Goal: Task Accomplishment & Management: Manage account settings

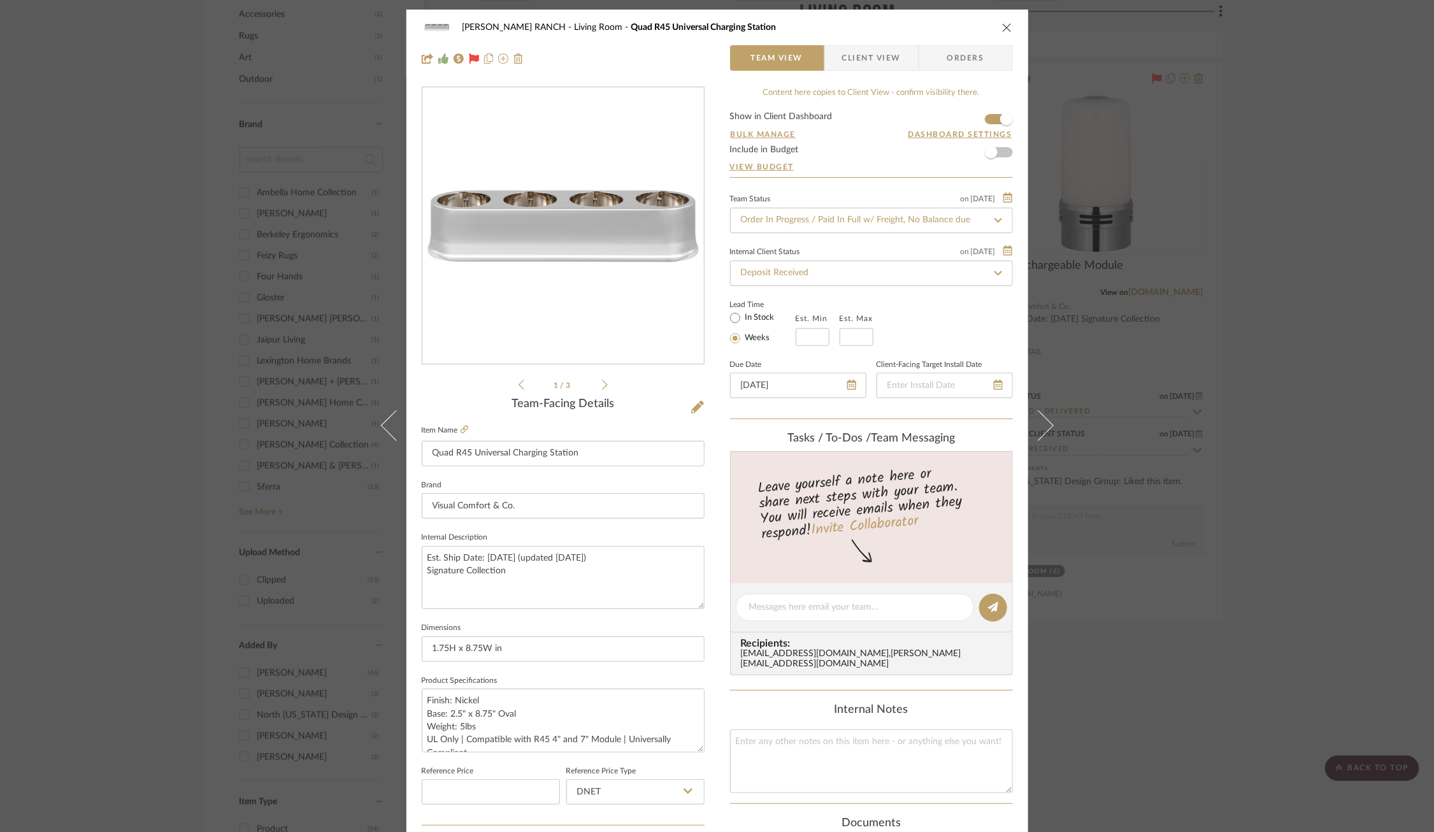
click at [245, 362] on div "COBLE RANCH Living Room Quad R45 Universal Charging Station Team View Client Vi…" at bounding box center [717, 416] width 1434 height 832
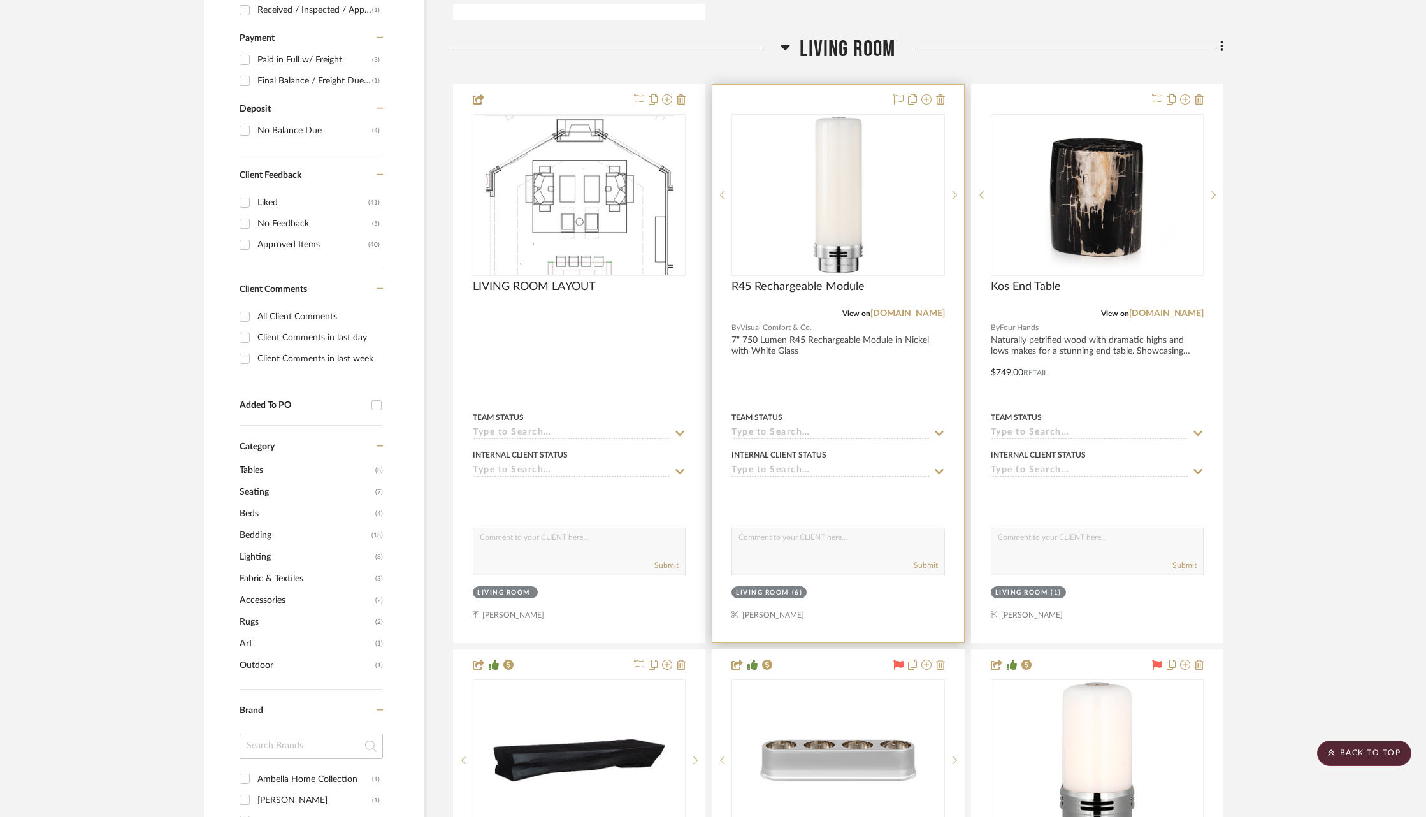
scroll to position [898, 0]
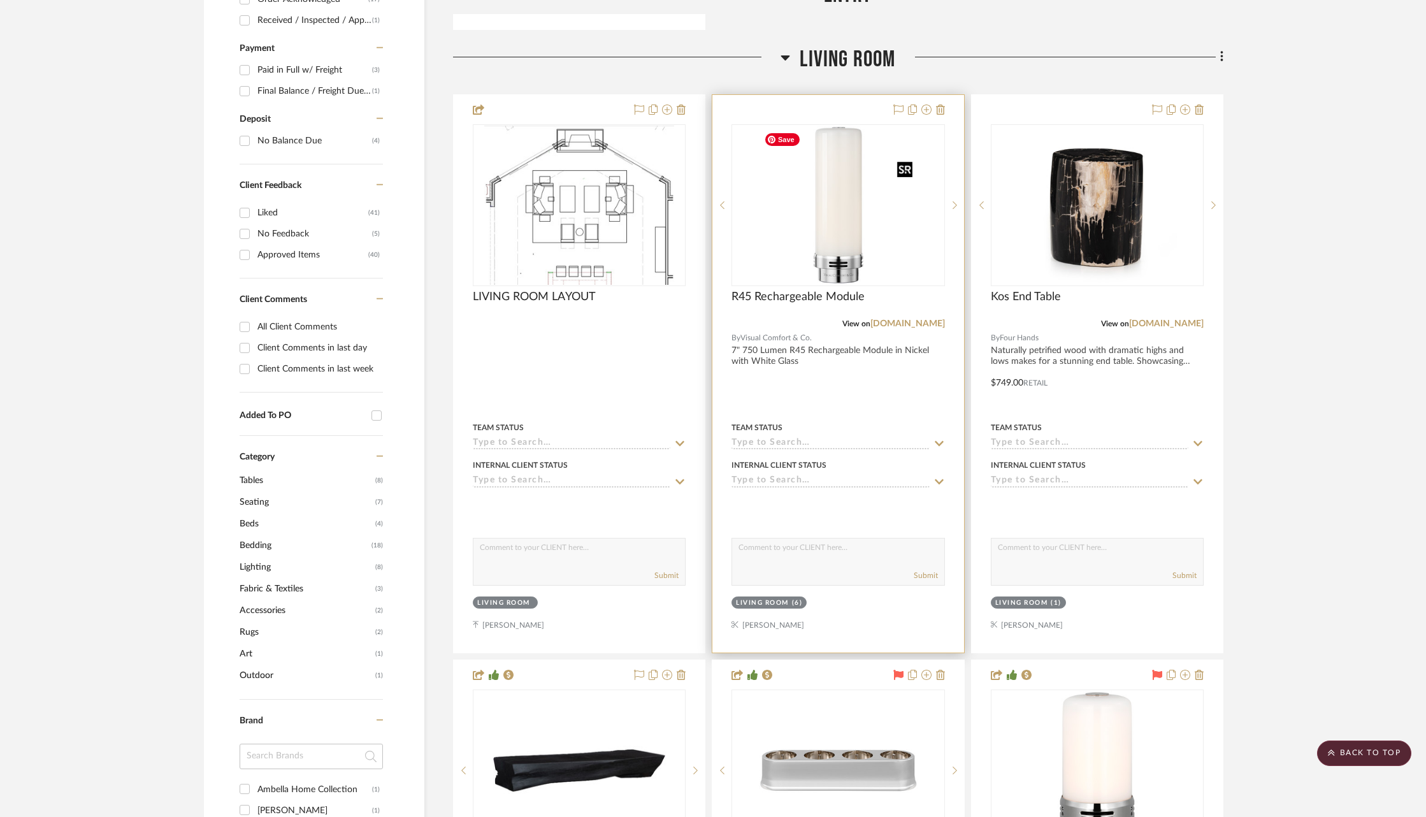
click at [837, 189] on img "0" at bounding box center [837, 204] width 159 height 159
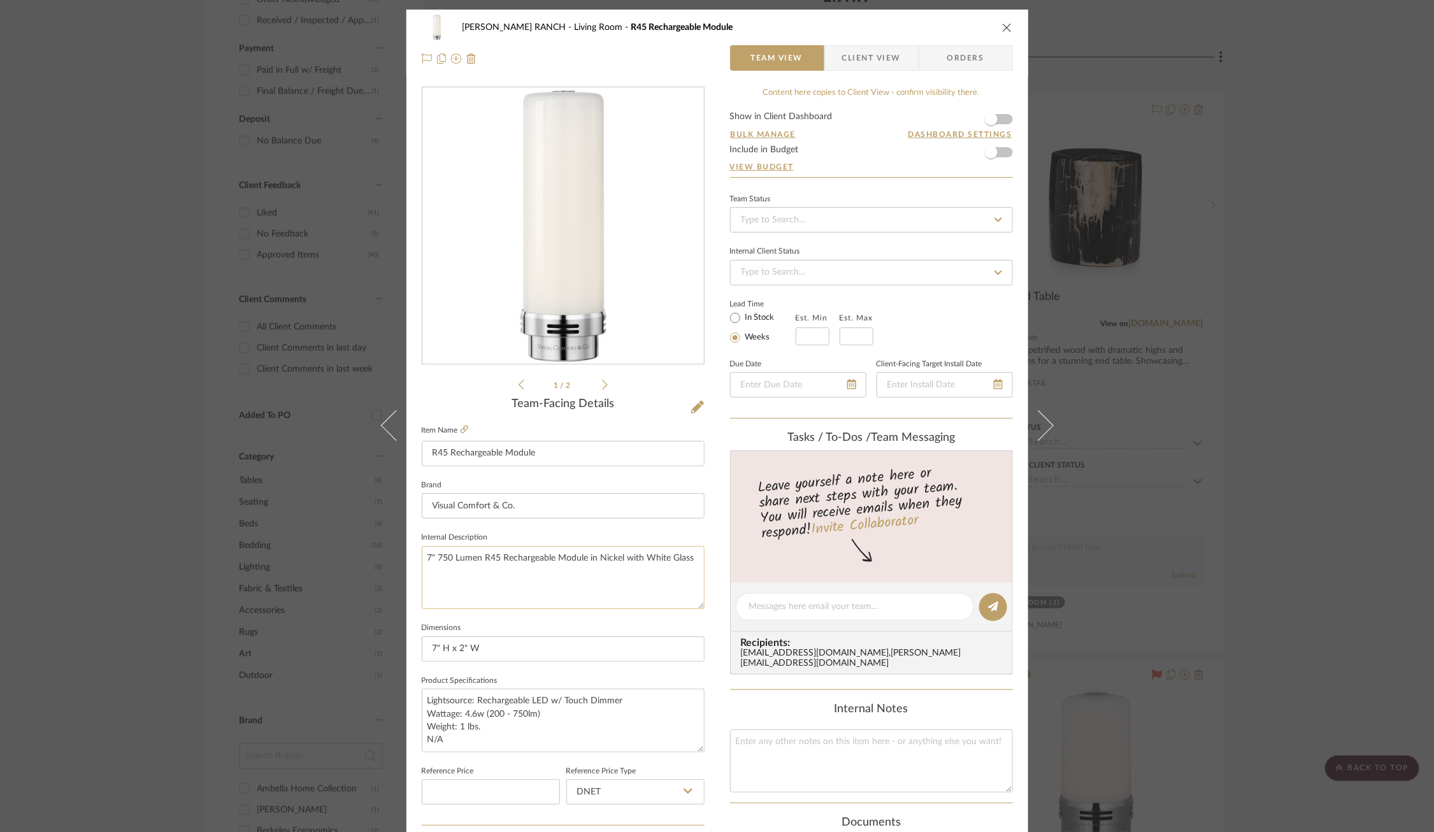
scroll to position [355, 0]
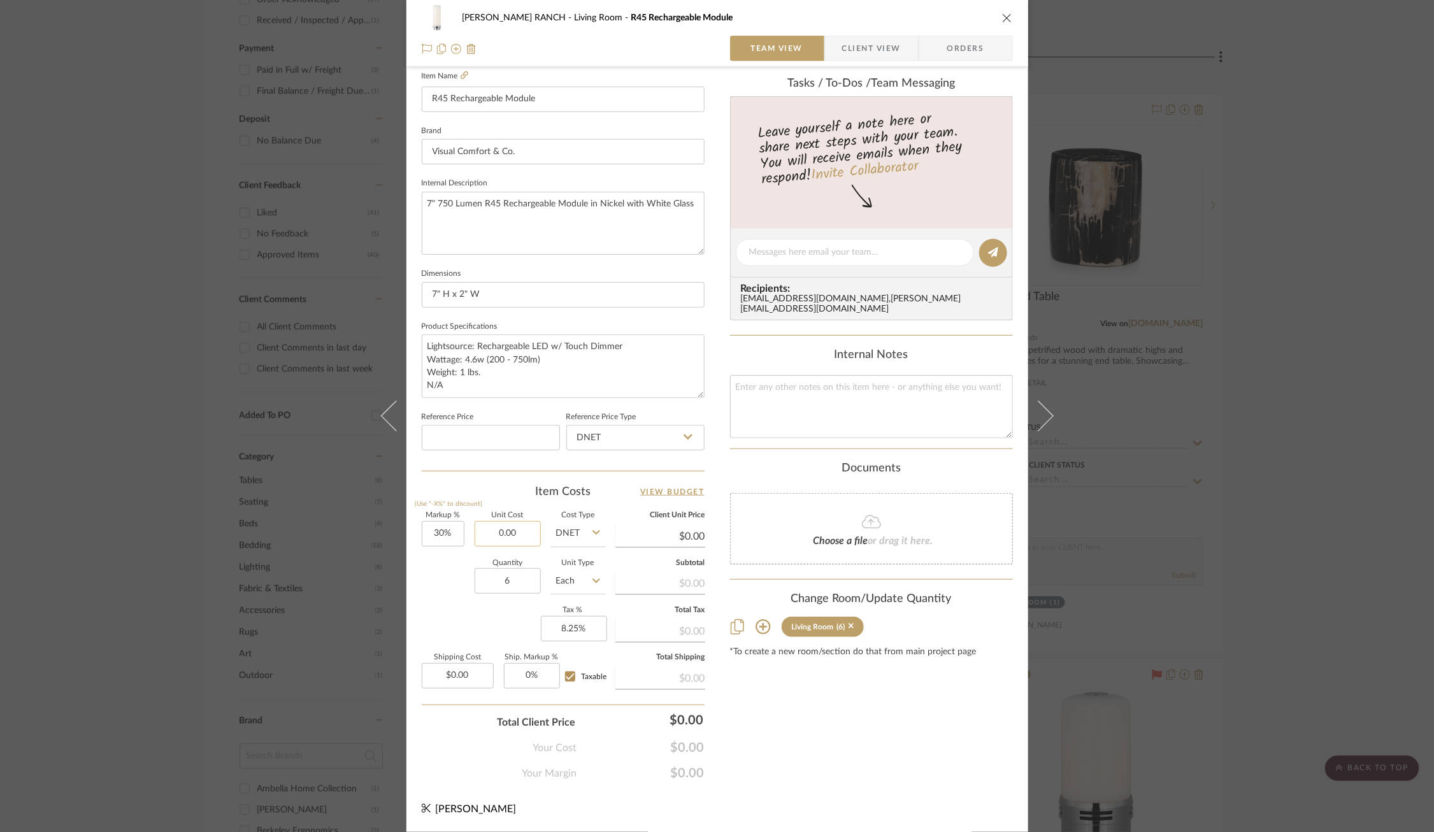
click at [505, 538] on input "0.00" at bounding box center [508, 533] width 66 height 25
type input "$99.95"
click at [422, 583] on div "Quantity 6 Unit Type Each" at bounding box center [513, 582] width 183 height 45
type input "$129.94"
type input "$116.94"
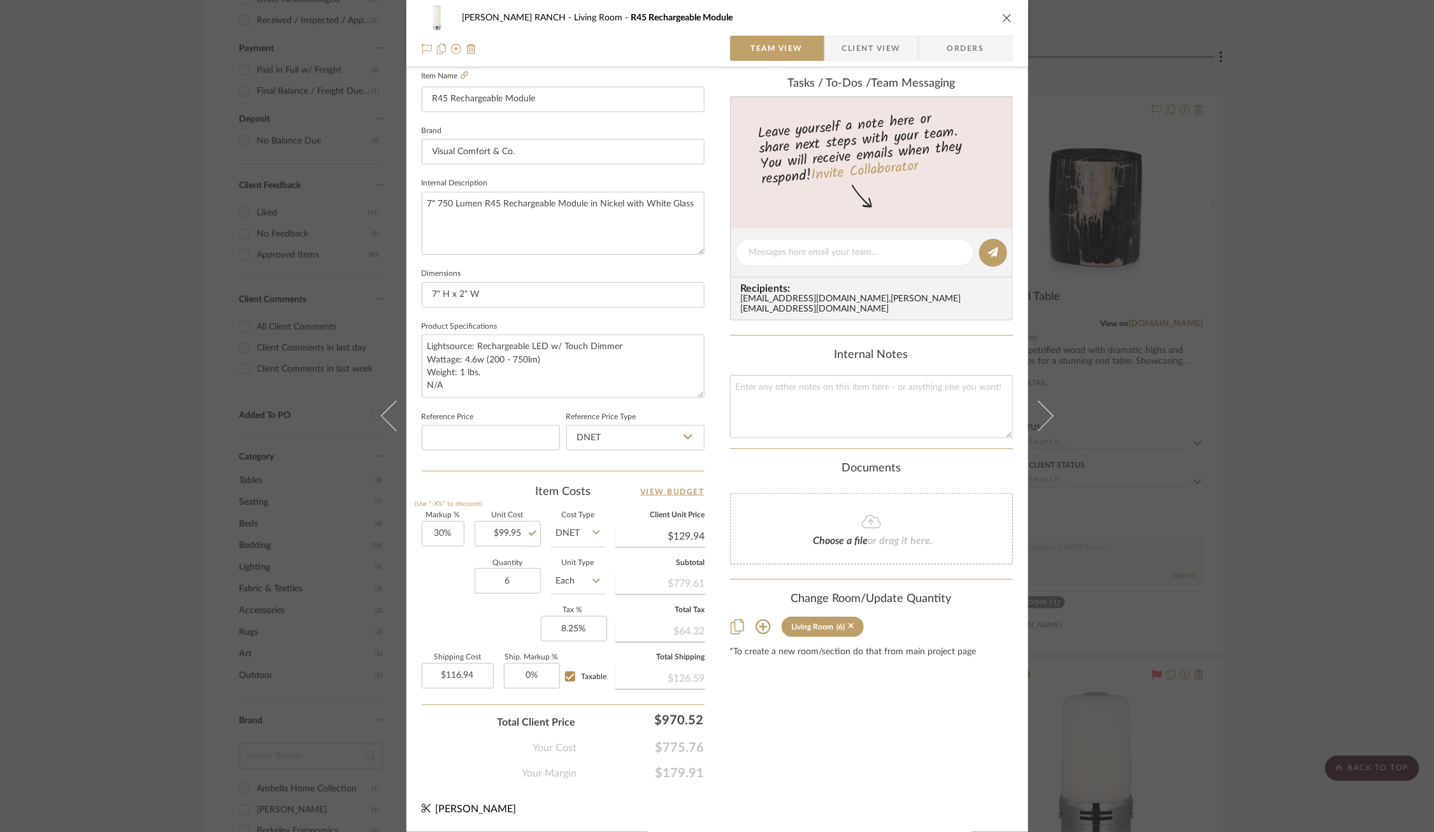
scroll to position [0, 0]
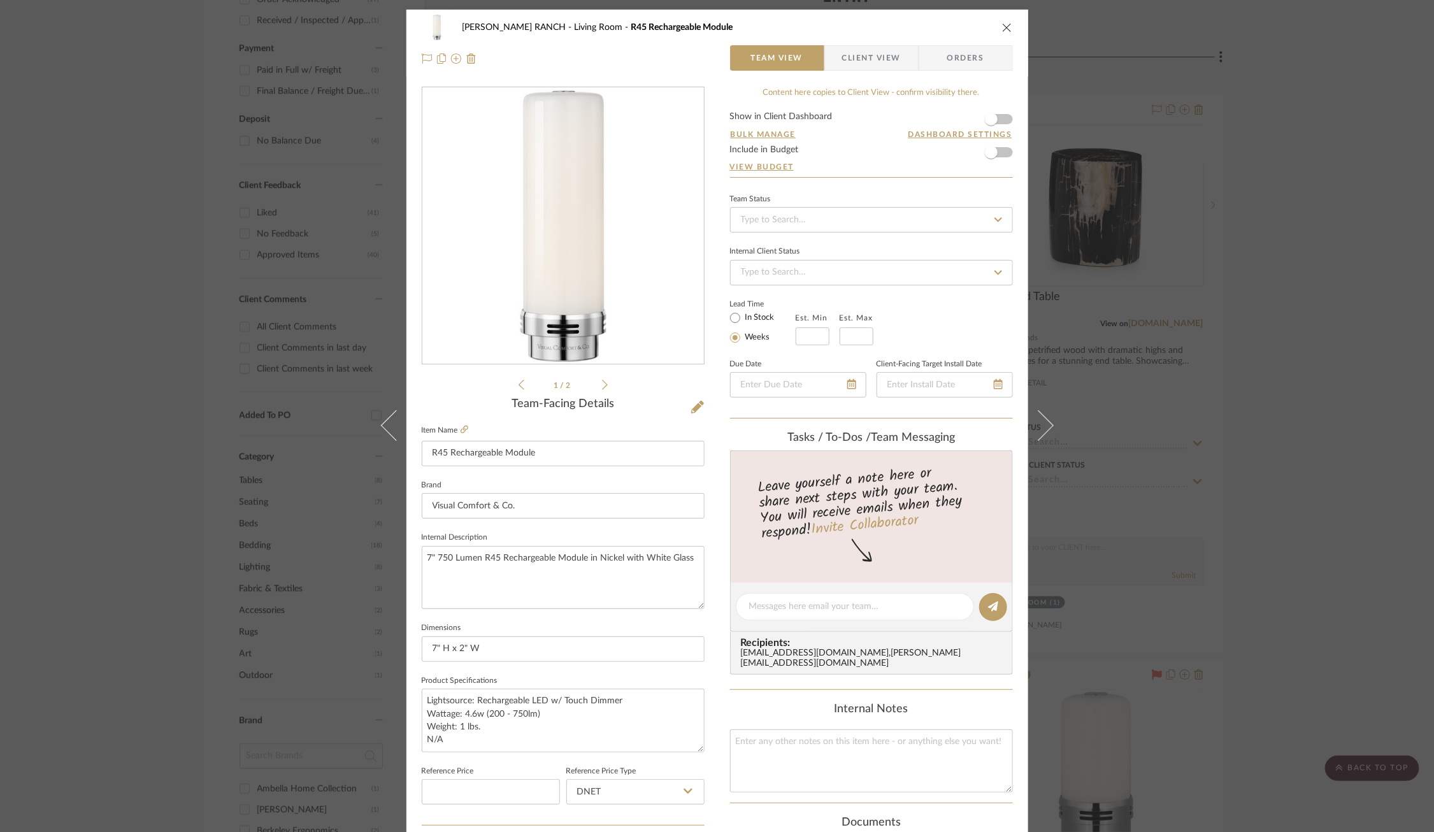
click at [877, 57] on span "Client View" at bounding box center [871, 57] width 59 height 25
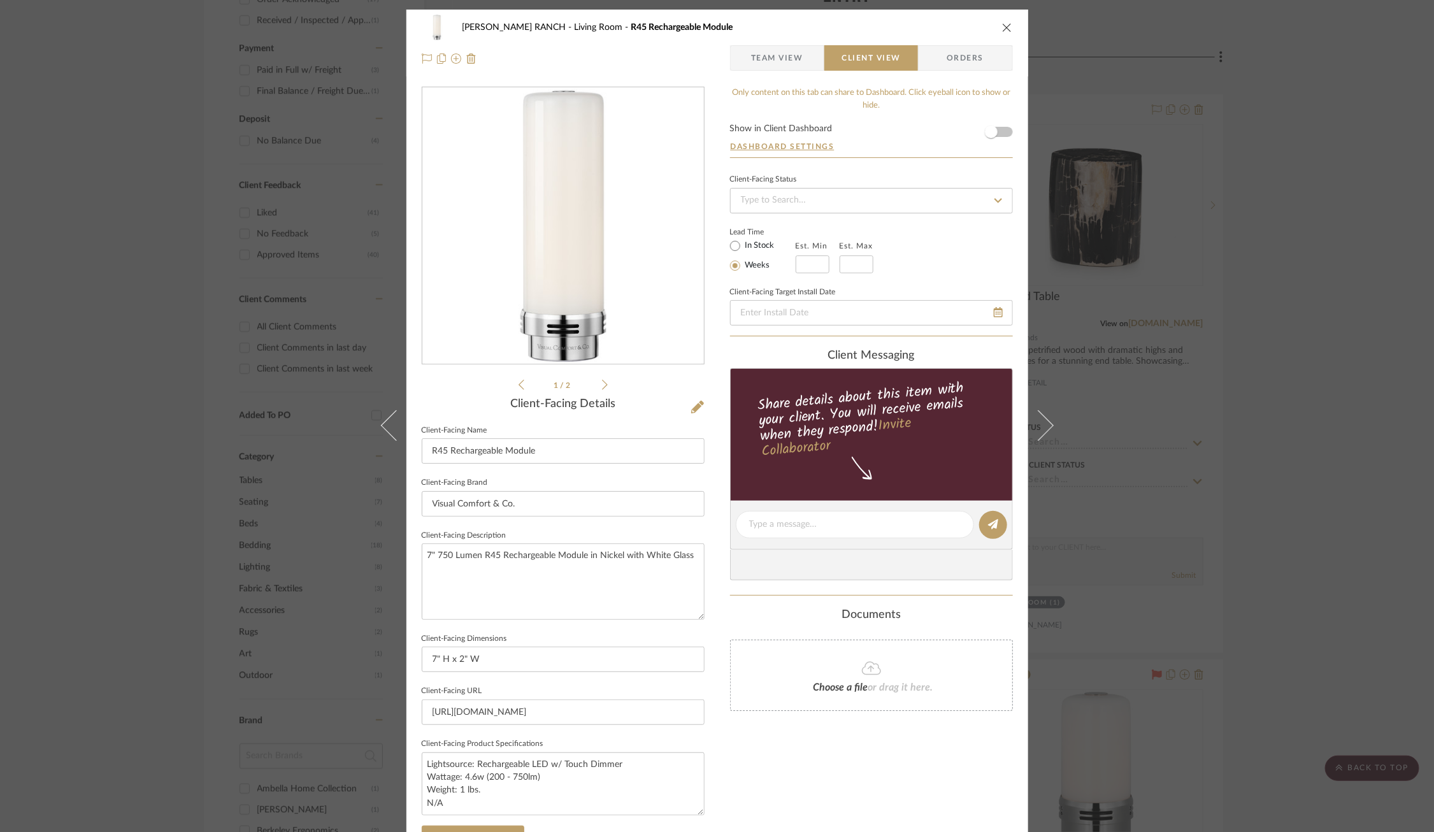
click at [956, 54] on span "Orders" at bounding box center [965, 57] width 65 height 25
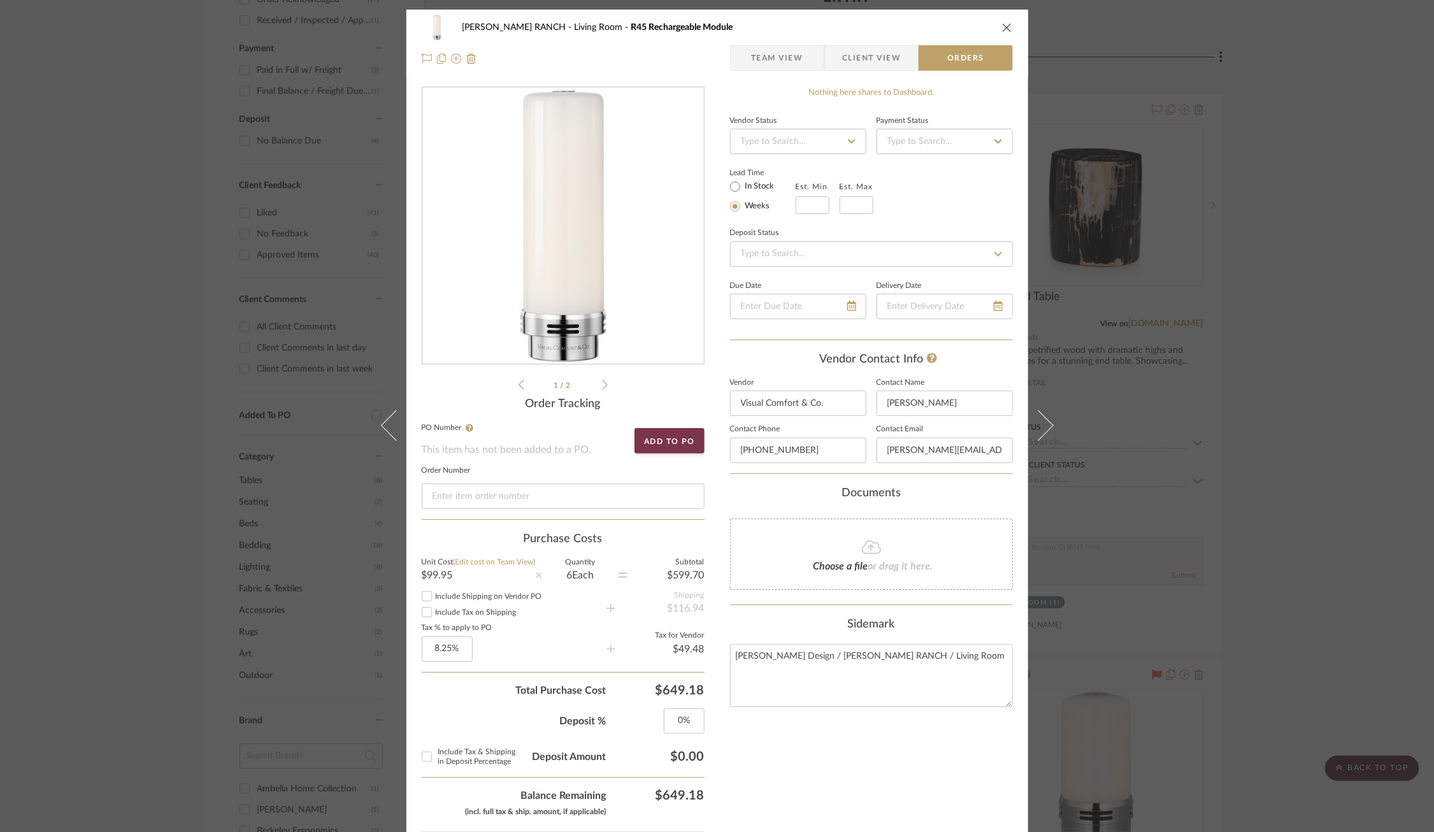
click at [780, 54] on span "Team View" at bounding box center [777, 57] width 52 height 25
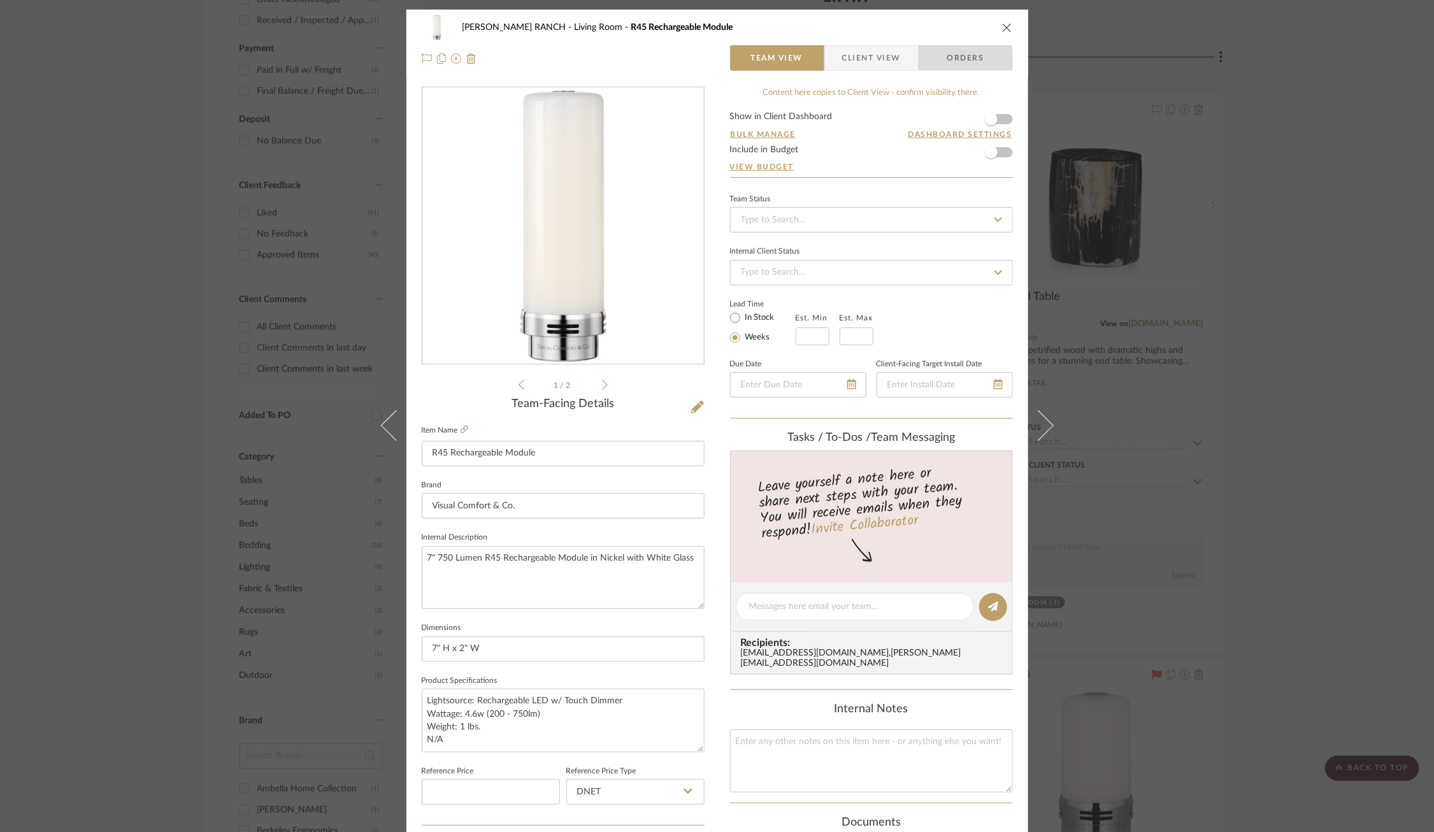
click at [948, 59] on span "Orders" at bounding box center [965, 57] width 65 height 25
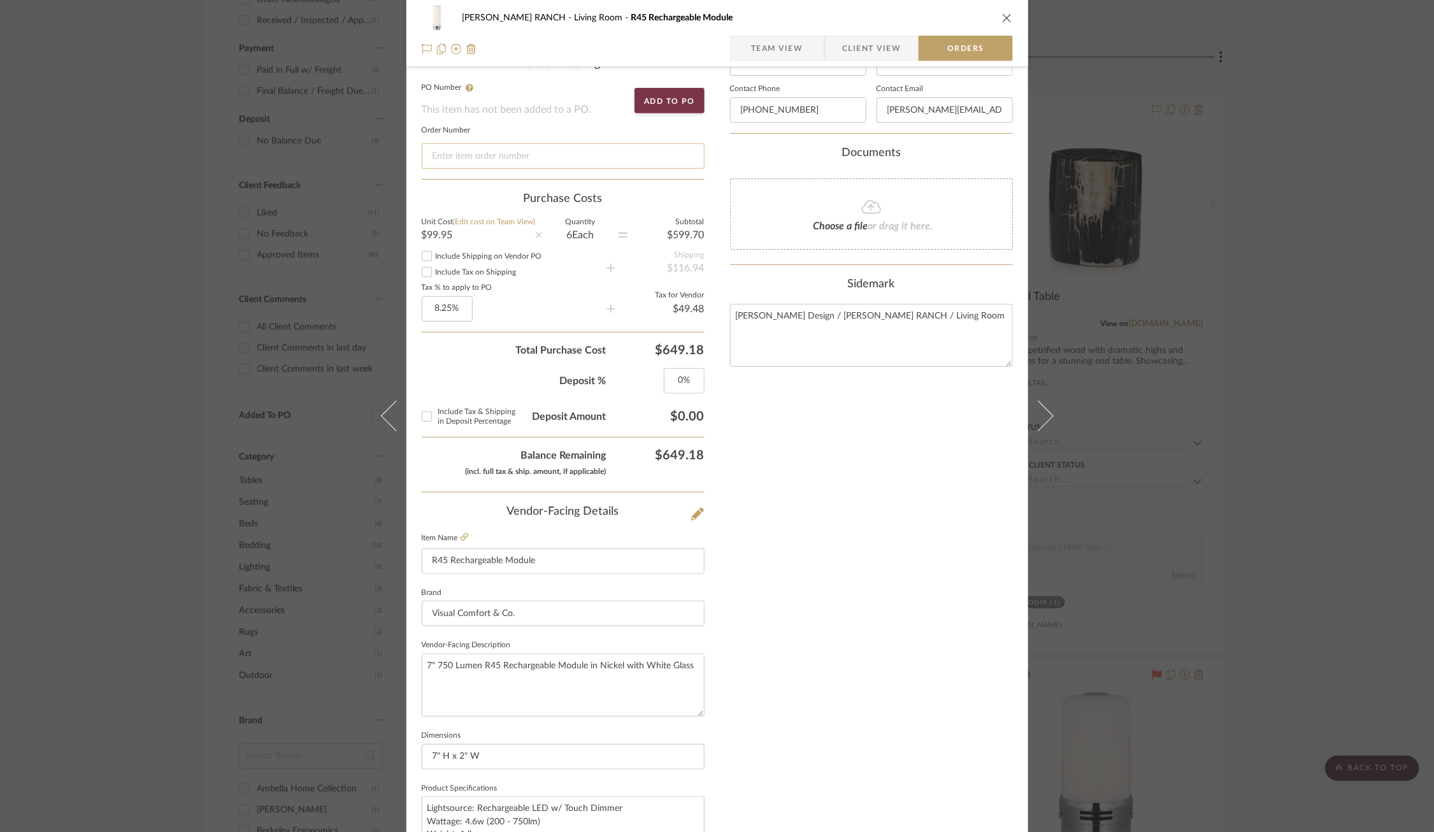
scroll to position [348, 0]
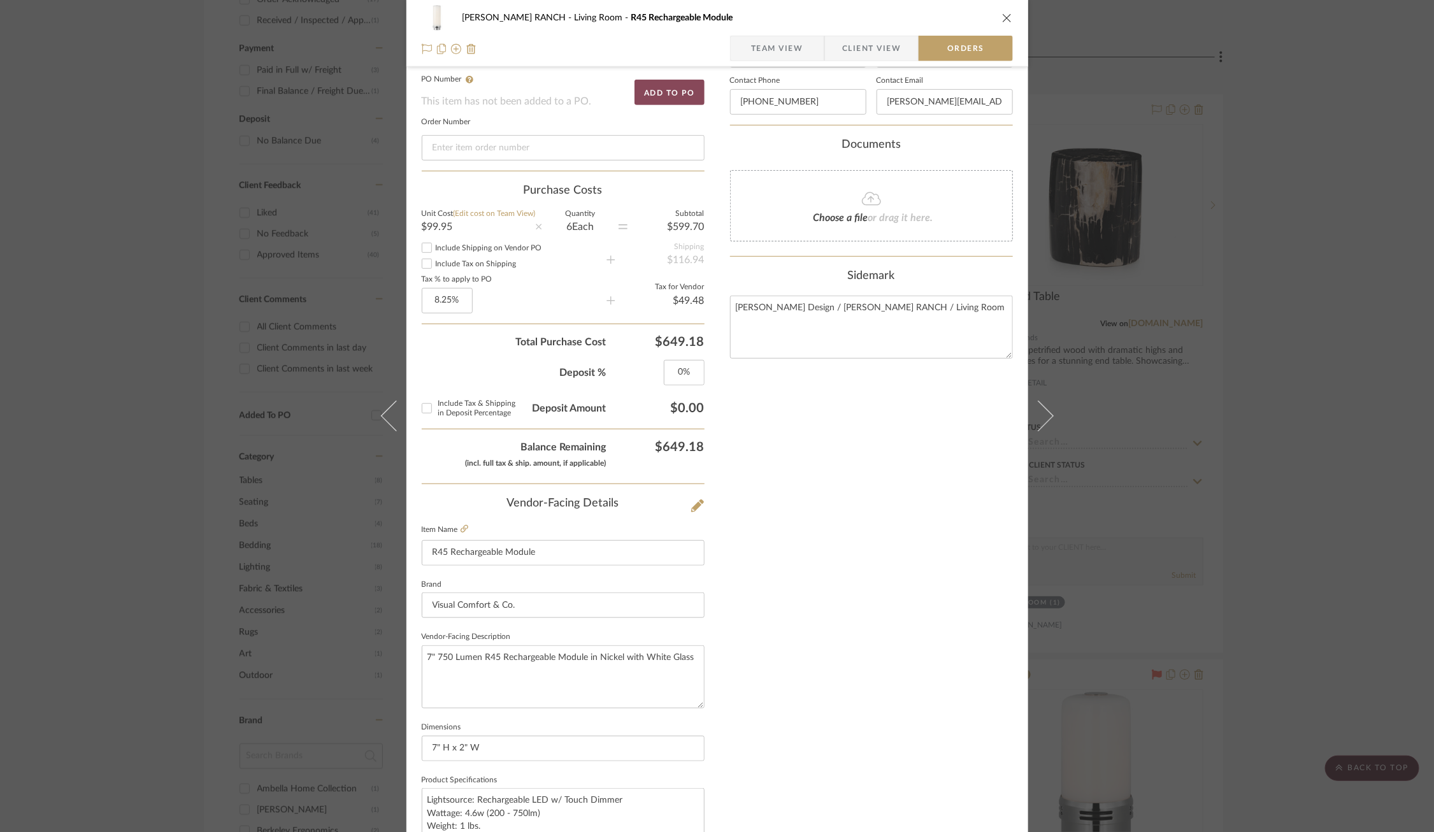
click at [680, 86] on button "Add to PO" at bounding box center [669, 92] width 70 height 25
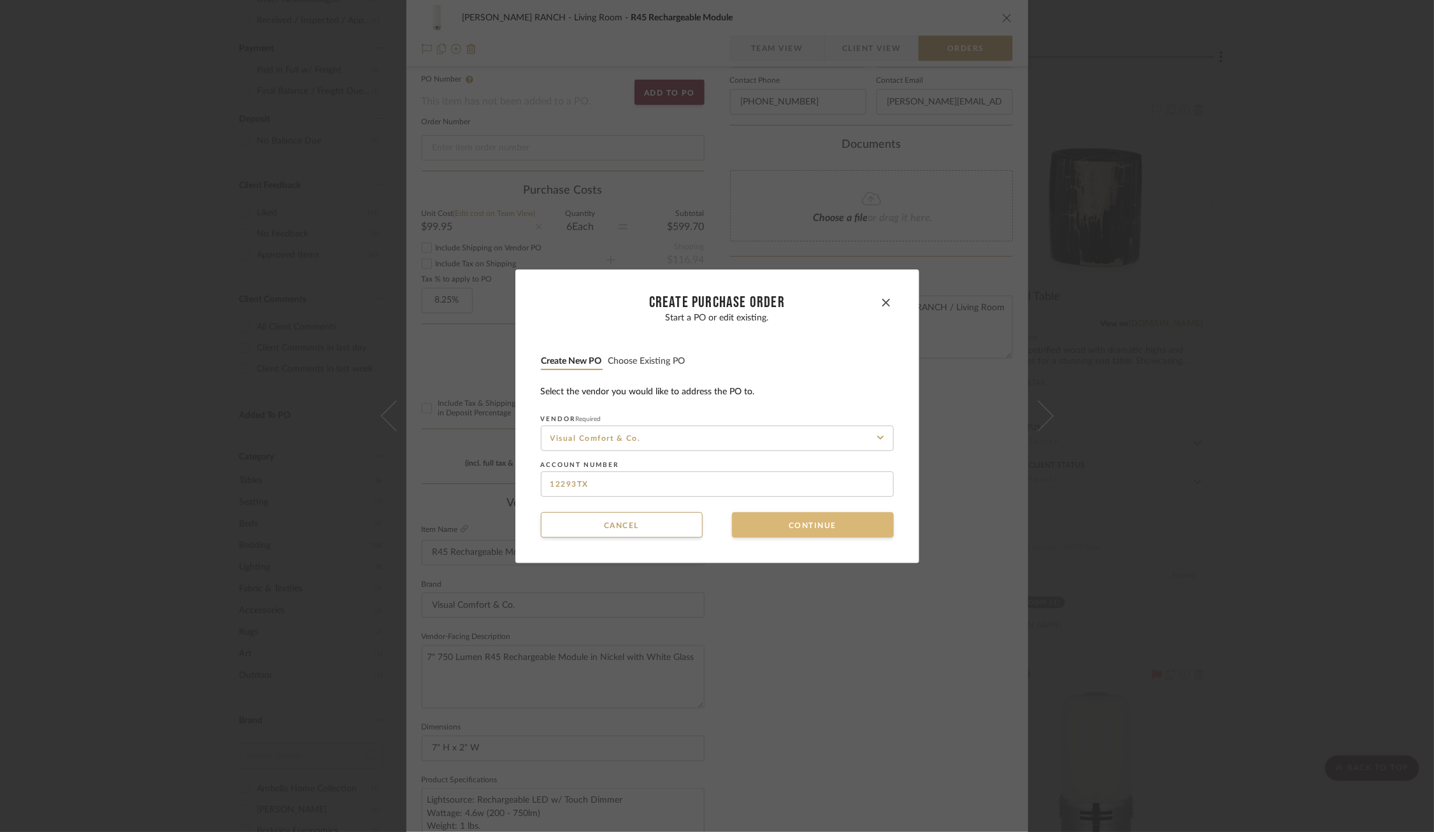
click at [813, 520] on button "Continue" at bounding box center [813, 524] width 162 height 25
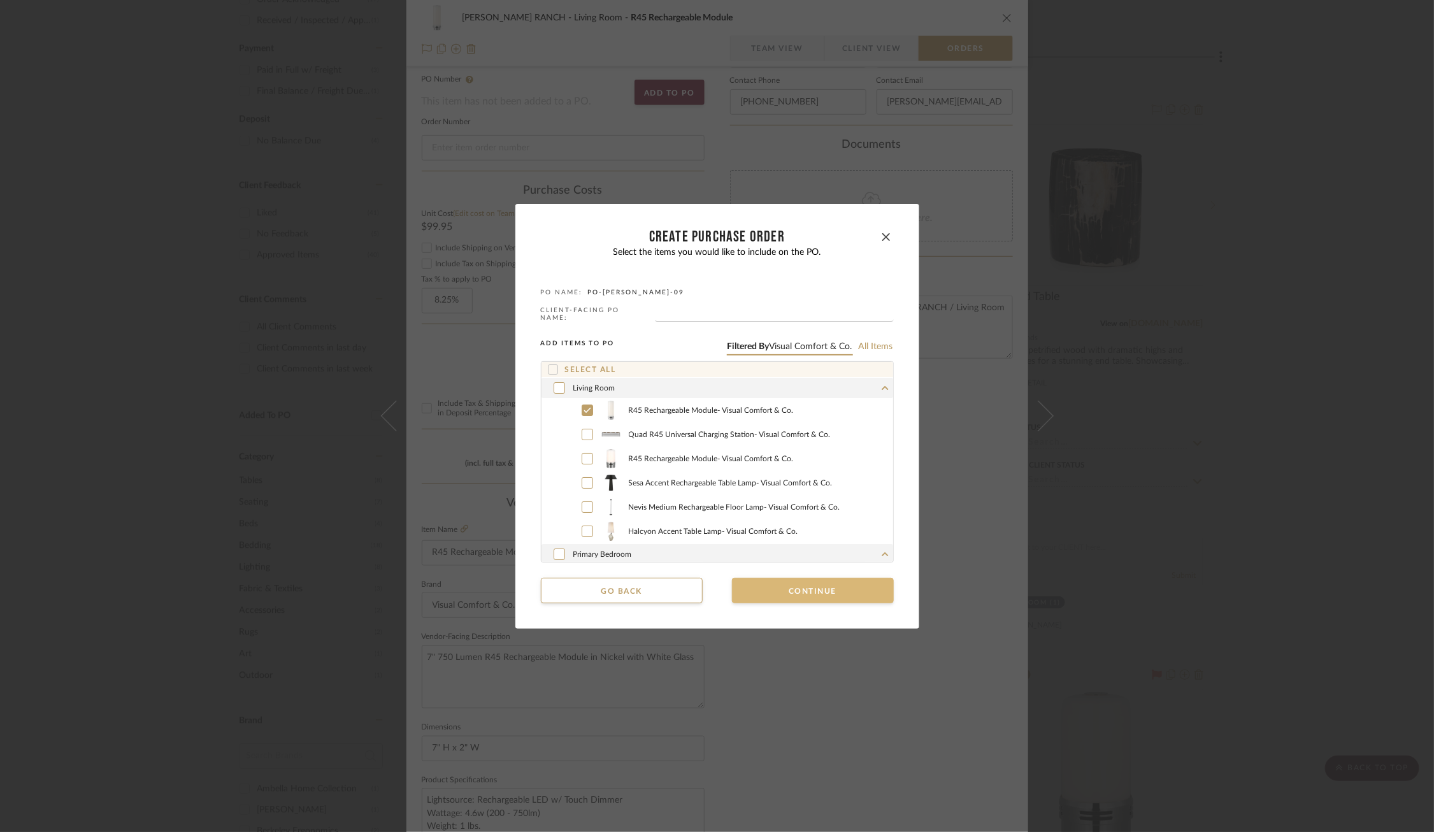
click at [794, 594] on button "Continue" at bounding box center [813, 590] width 162 height 25
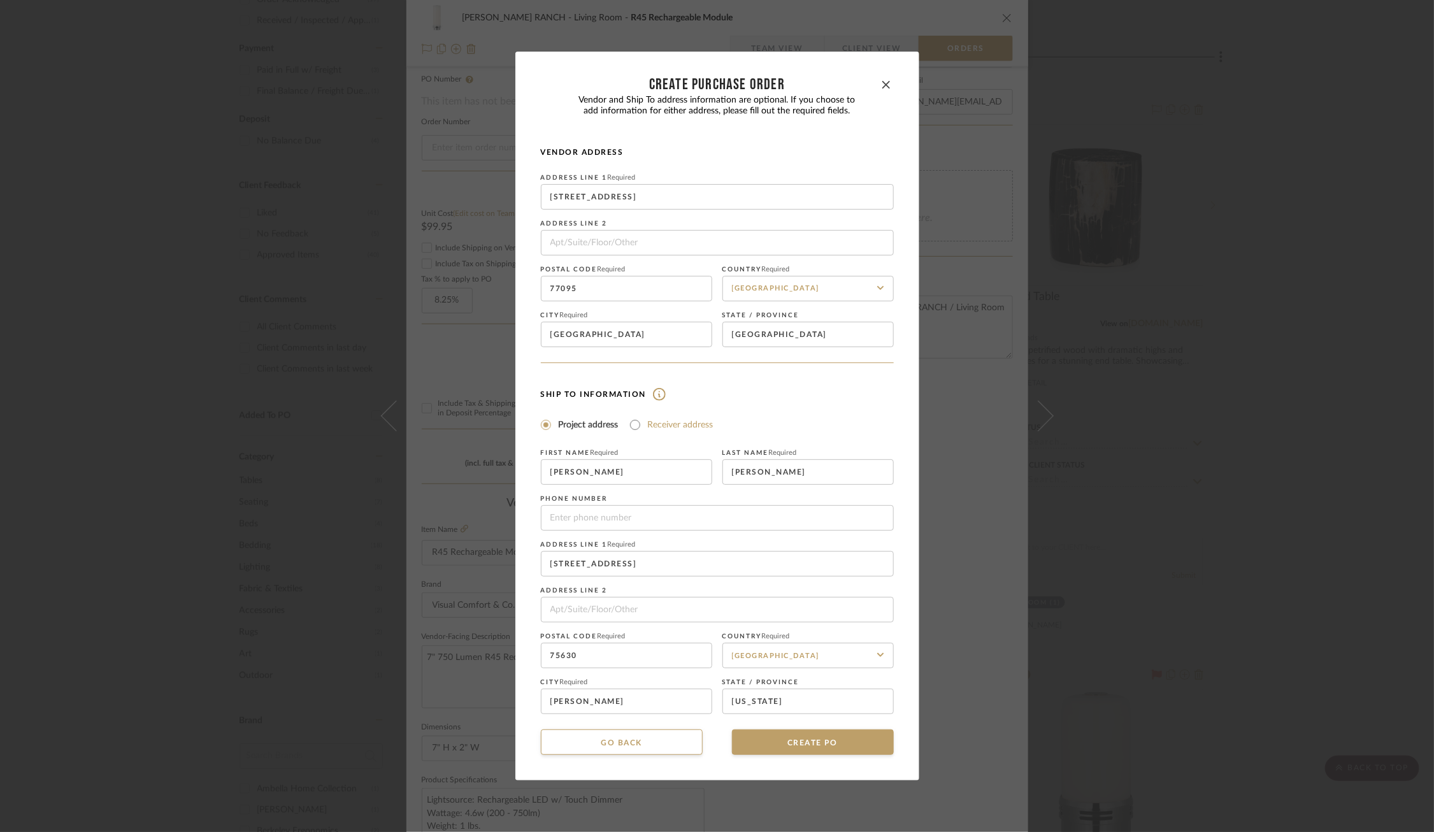
click at [648, 427] on label "Receiver address" at bounding box center [681, 425] width 66 height 13
click at [643, 427] on input "Receiver address" at bounding box center [634, 424] width 15 height 15
radio input "true"
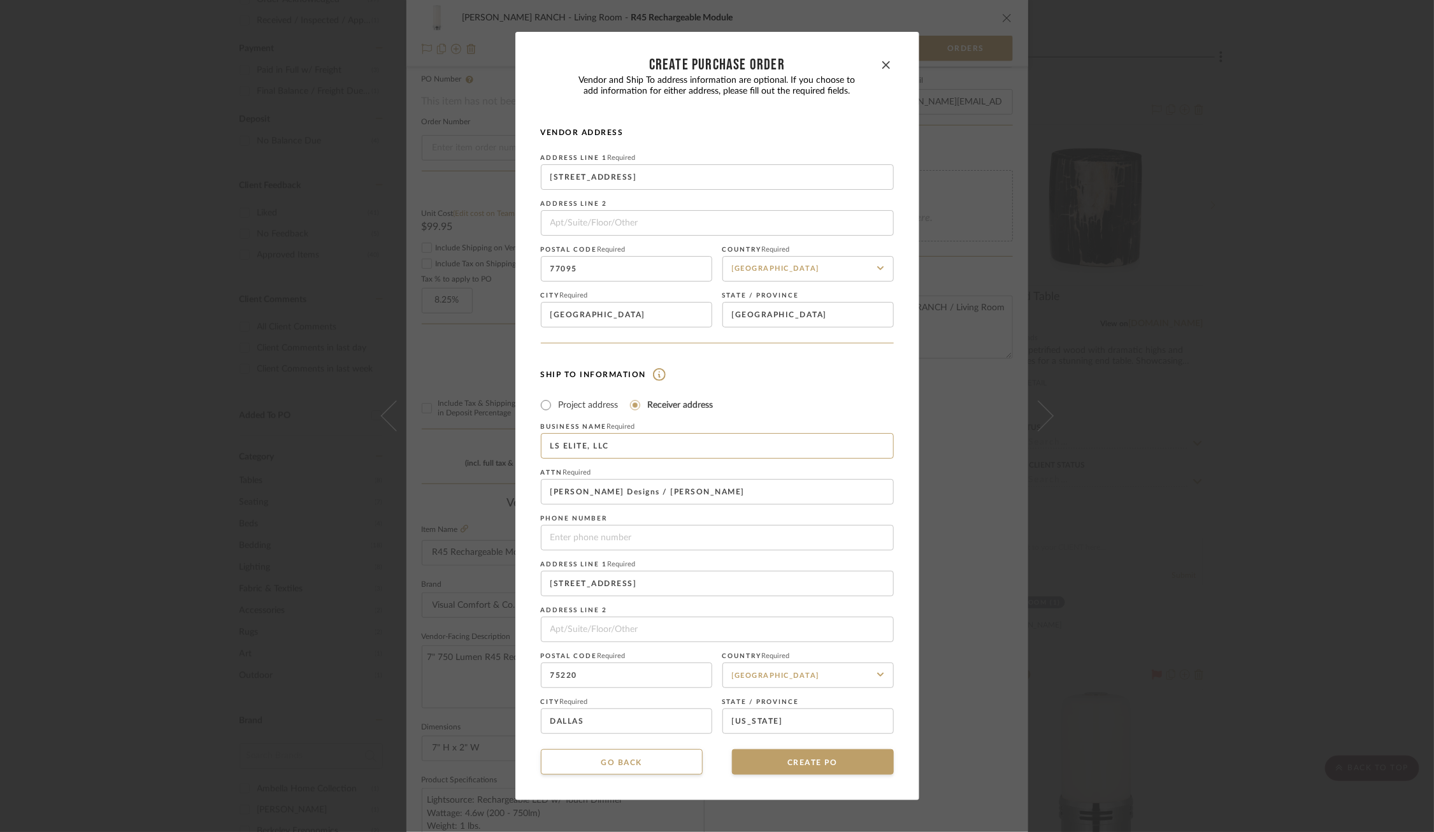
drag, startPoint x: 620, startPoint y: 443, endPoint x: 504, endPoint y: 443, distance: 116.6
click at [504, 443] on div "CREATE Purchase order Vendor and Ship To address information are optional. If y…" at bounding box center [717, 416] width 1434 height 832
type input "[PERSON_NAME] Design"
drag, startPoint x: 671, startPoint y: 495, endPoint x: 454, endPoint y: 487, distance: 218.0
click at [454, 487] on div "CREATE Purchase order Vendor and Ship To address information are optional. If y…" at bounding box center [717, 416] width 1434 height 832
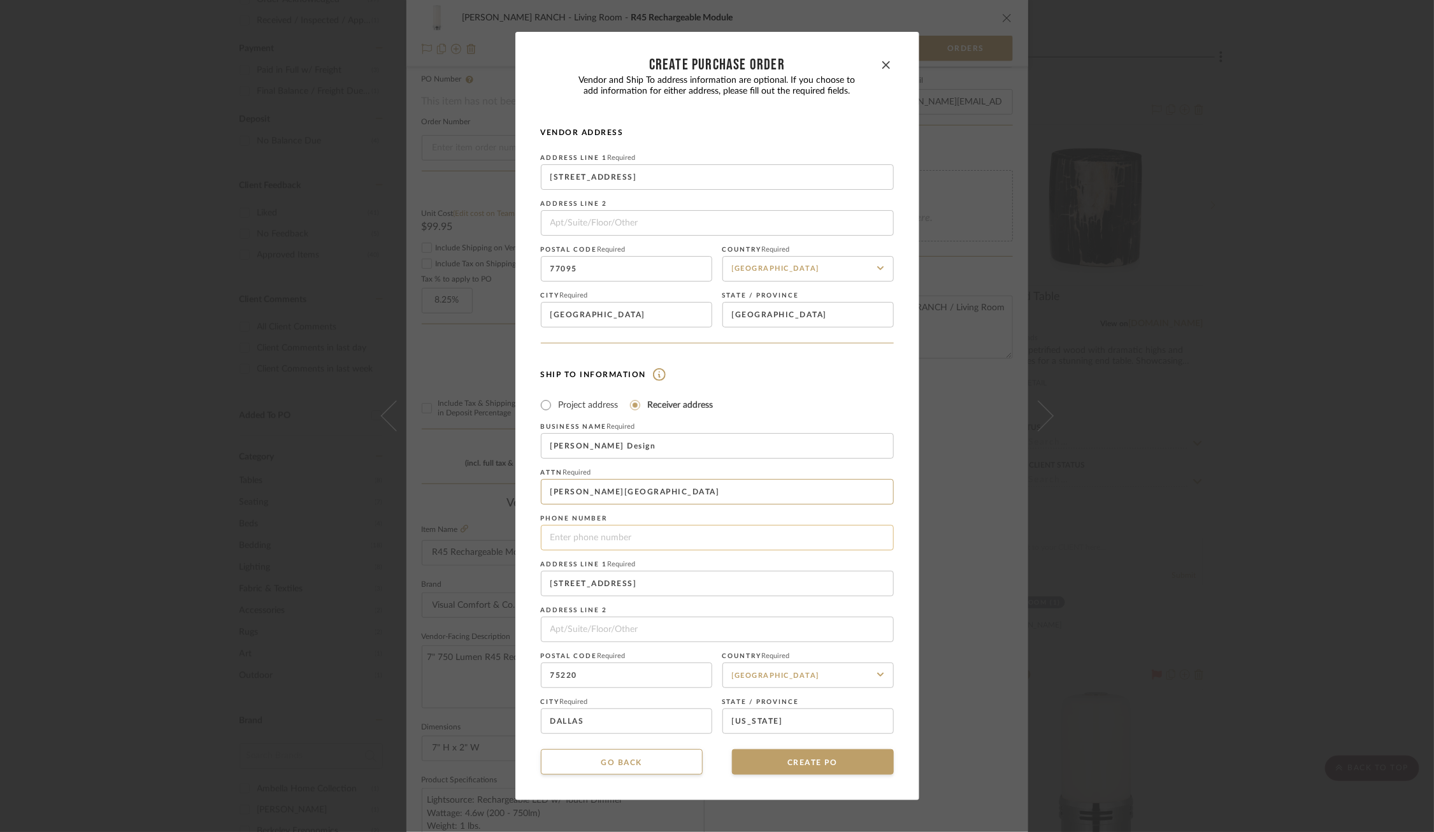
type input "[PERSON_NAME][GEOGRAPHIC_DATA]"
click at [587, 550] on input "tel" at bounding box center [717, 537] width 353 height 25
type input "2149145211"
drag, startPoint x: 672, startPoint y: 592, endPoint x: 520, endPoint y: 578, distance: 152.9
click at [520, 578] on dialog-content "CREATE Purchase order Vendor and Ship To address information are optional. If y…" at bounding box center [717, 416] width 404 height 769
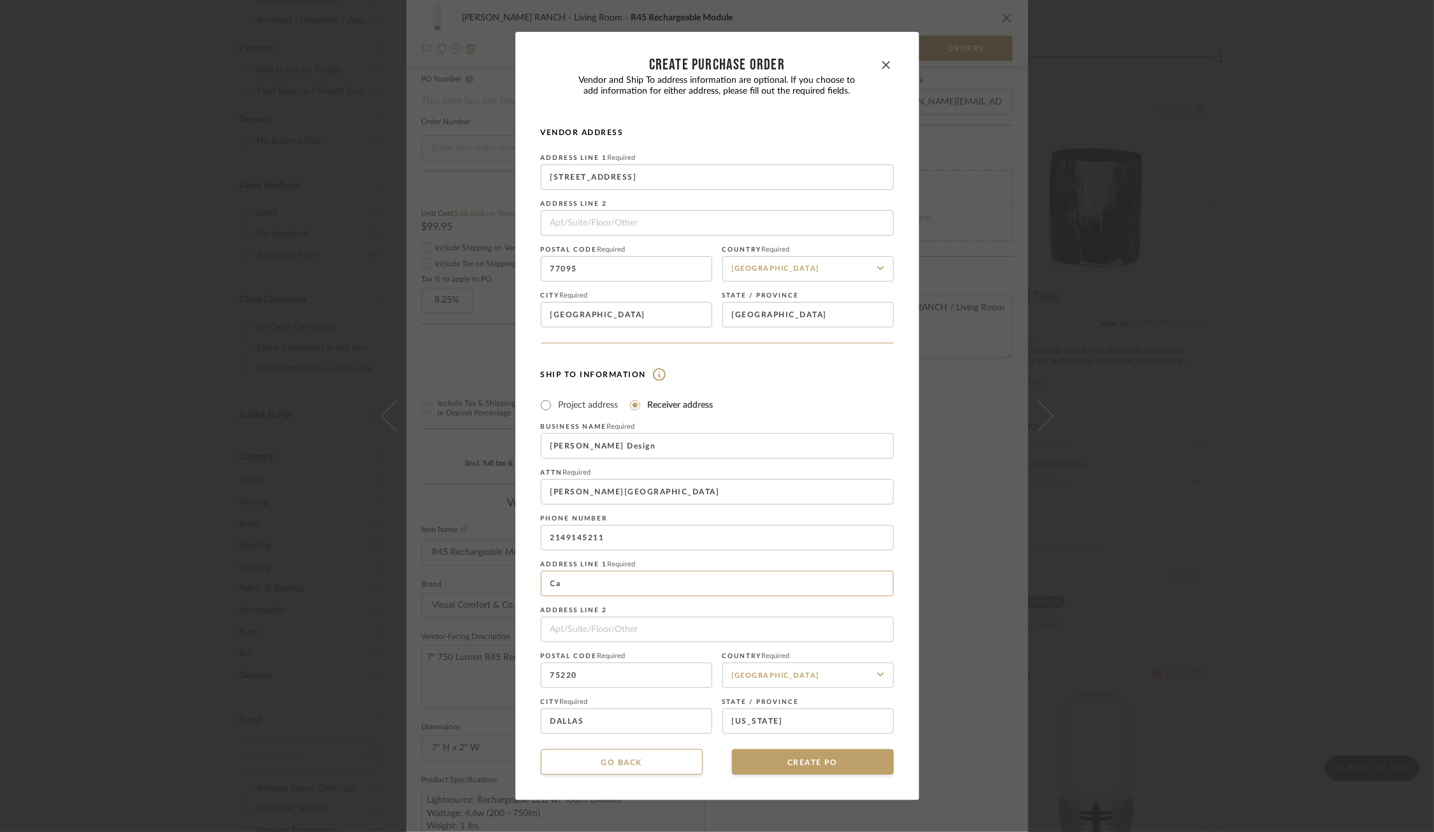
type input "C"
type input "[STREET_ADDRESS]"
drag, startPoint x: 605, startPoint y: 683, endPoint x: 443, endPoint y: 683, distance: 161.8
click at [443, 683] on div "CREATE Purchase order Vendor and Ship To address information are optional. If y…" at bounding box center [717, 416] width 1434 height 832
type input "75234"
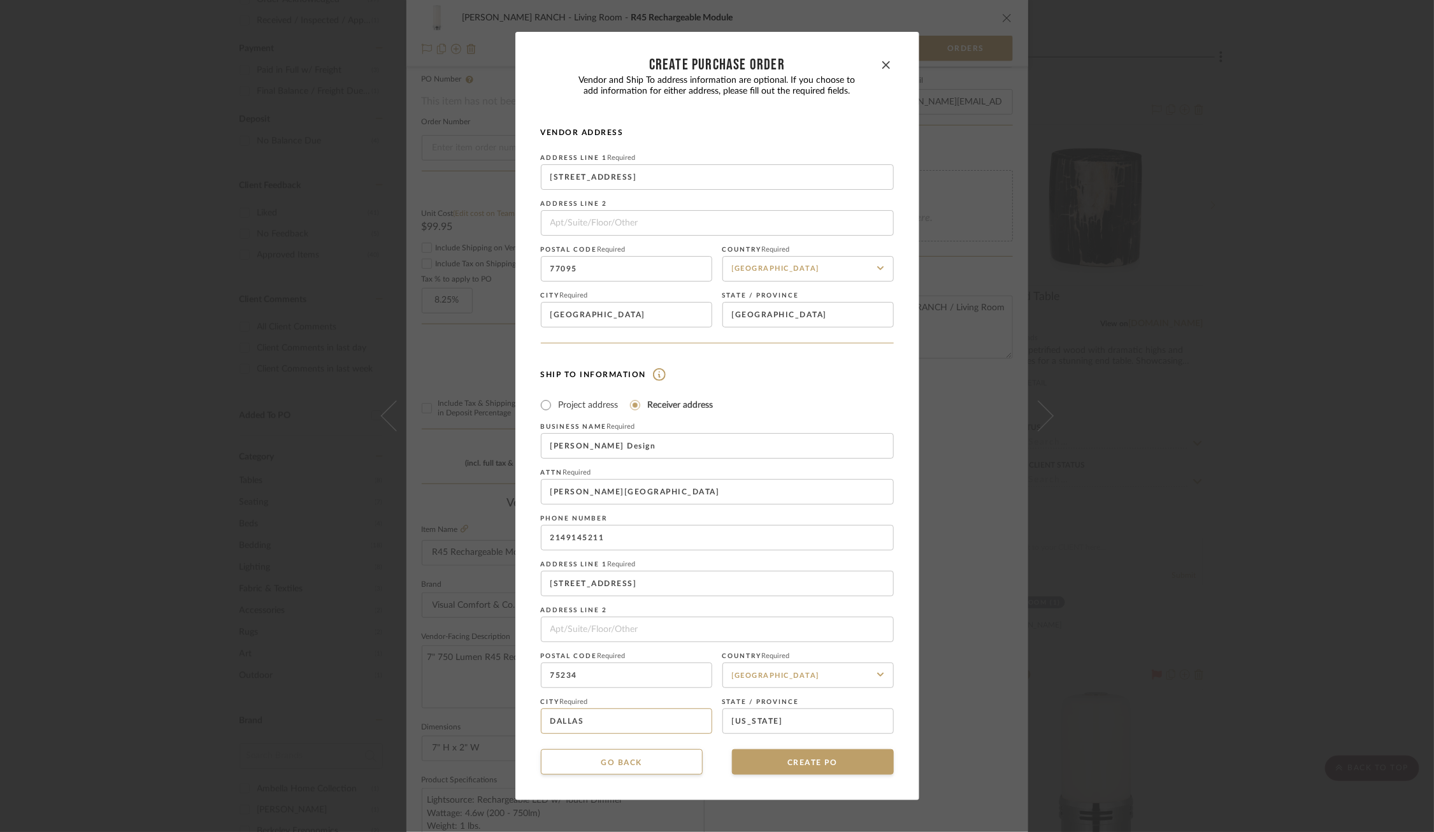
drag, startPoint x: 631, startPoint y: 729, endPoint x: 468, endPoint y: 725, distance: 162.5
click at [468, 726] on div "CREATE Purchase order Vendor and Ship To address information are optional. If y…" at bounding box center [717, 416] width 1434 height 832
type input "Farmers Branch"
click at [809, 769] on button "CREATE PO" at bounding box center [813, 761] width 162 height 25
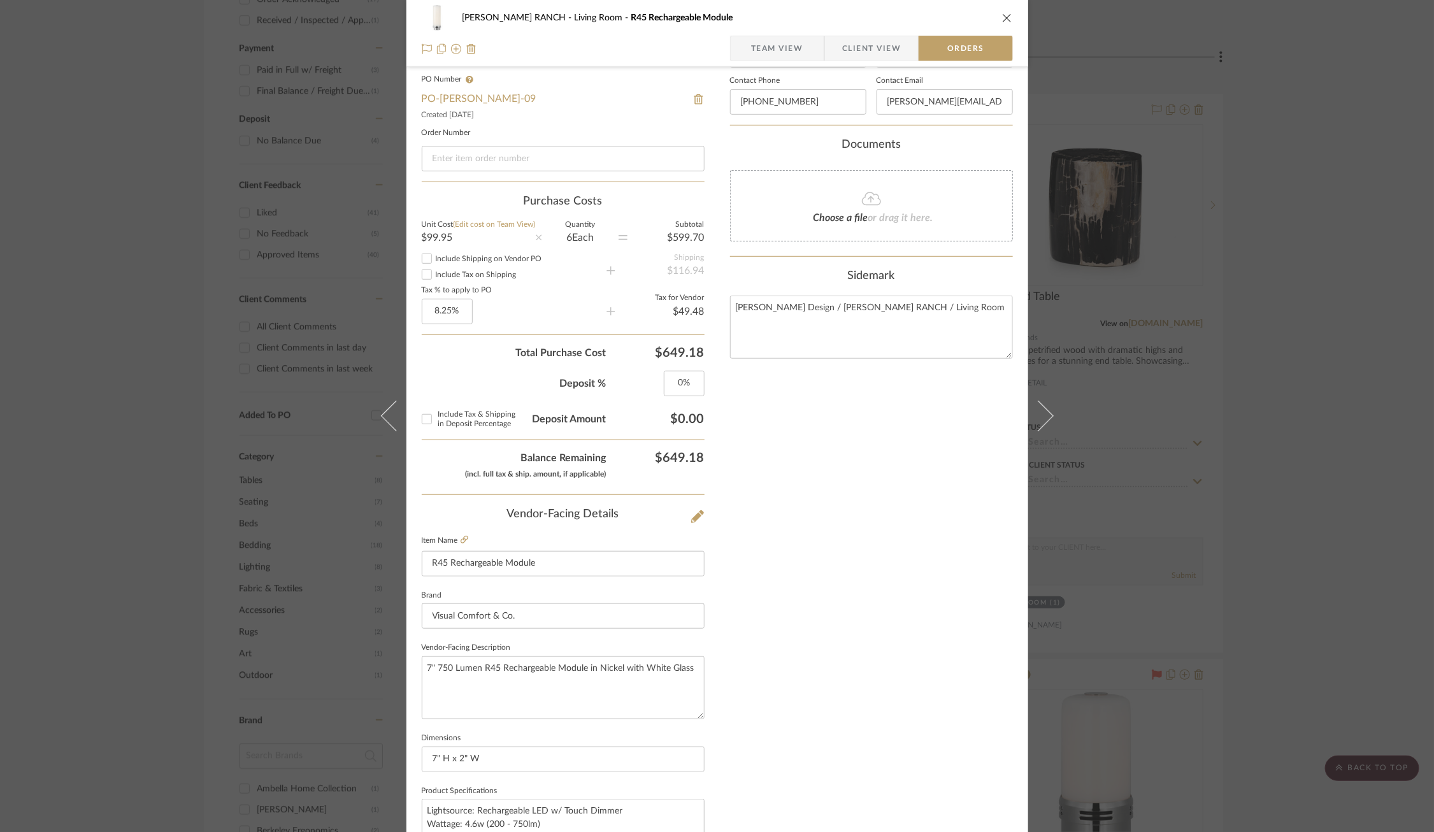
scroll to position [0, 0]
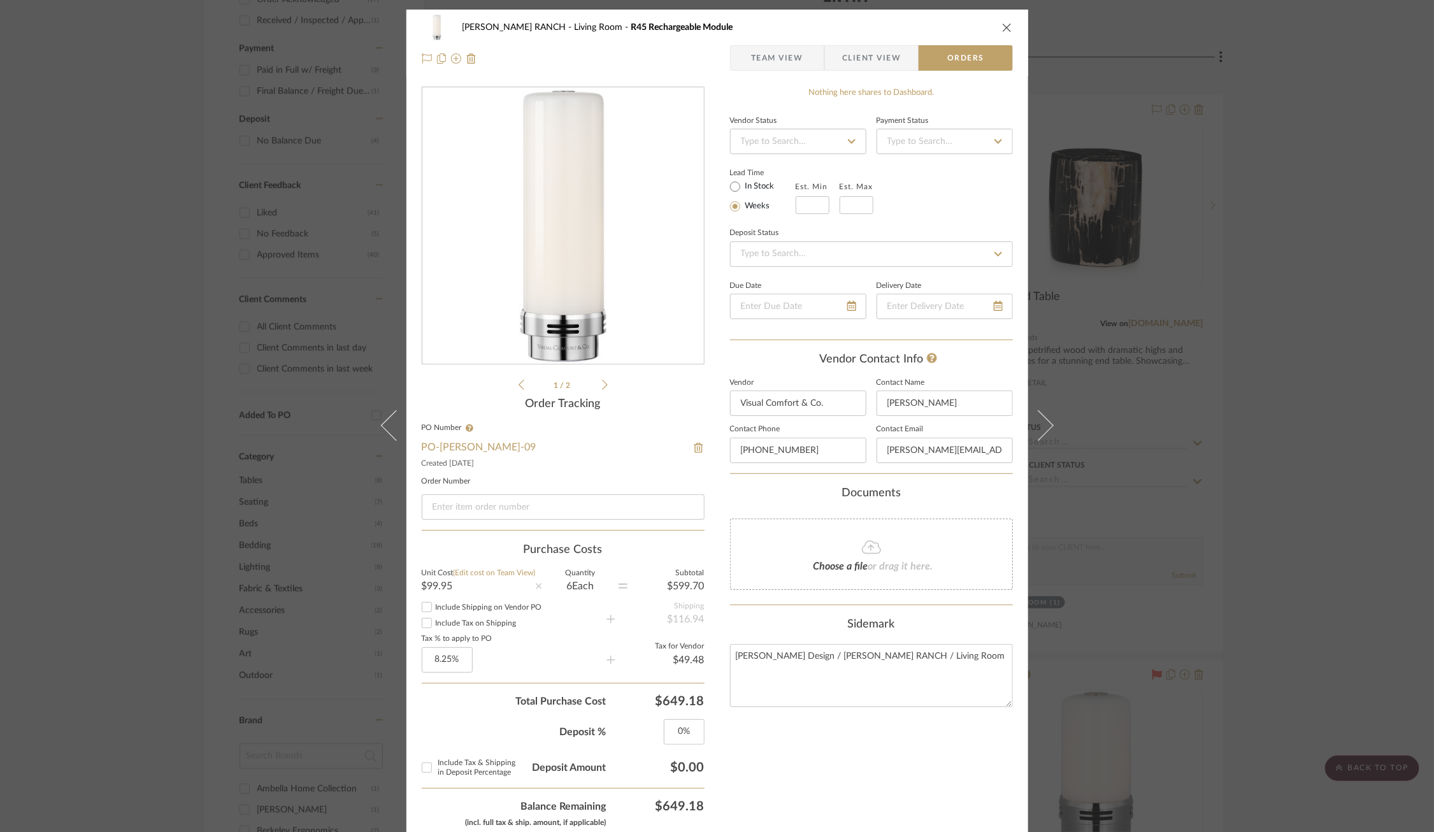
click at [751, 55] on span "Team View" at bounding box center [777, 57] width 52 height 25
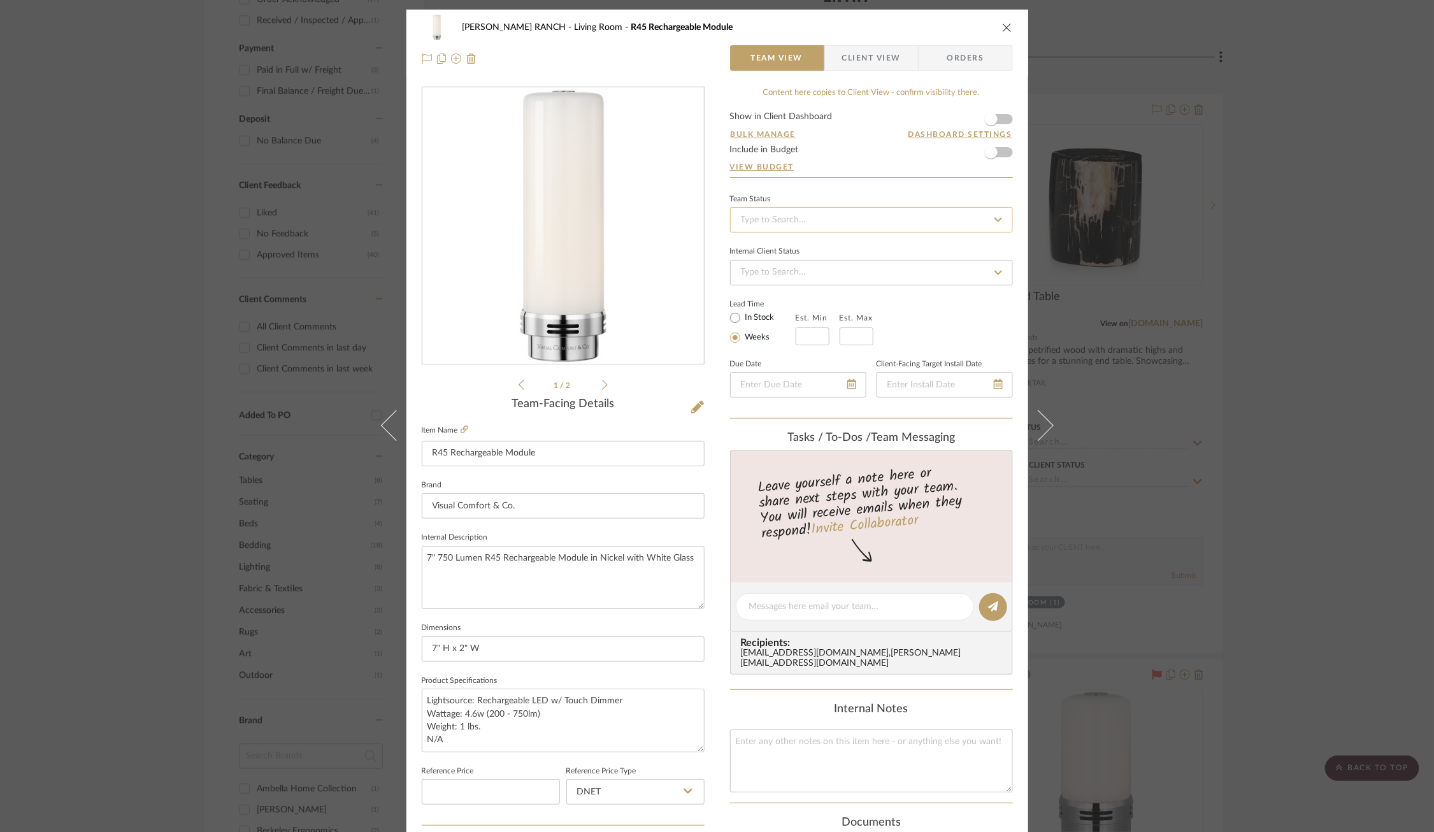
click at [929, 228] on input at bounding box center [871, 219] width 283 height 25
type input "po"
click at [876, 254] on div "PO Submitted to Vendor" at bounding box center [867, 255] width 282 height 32
type input "[DATE]"
type input "PO Submitted to Vendor"
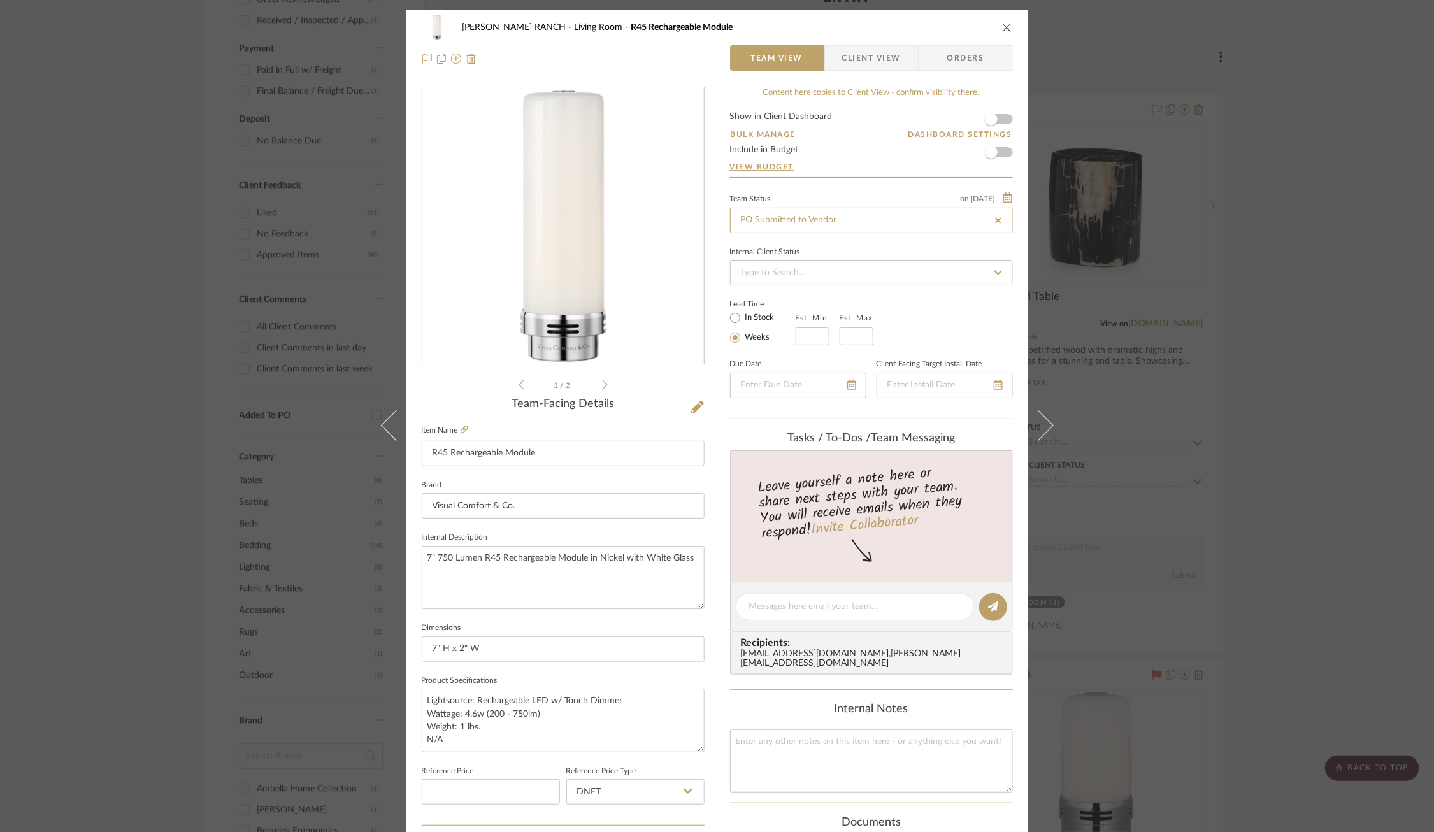
type input "[DATE]"
type input "PO Submitted to Vendor"
click at [919, 334] on div "Lead Time In Stock Weeks Est. Min Est. Max" at bounding box center [871, 321] width 283 height 50
click at [1230, 282] on div "[PERSON_NAME] RANCH Living Room R45 Rechargeable Module Team View Client View O…" at bounding box center [717, 416] width 1434 height 832
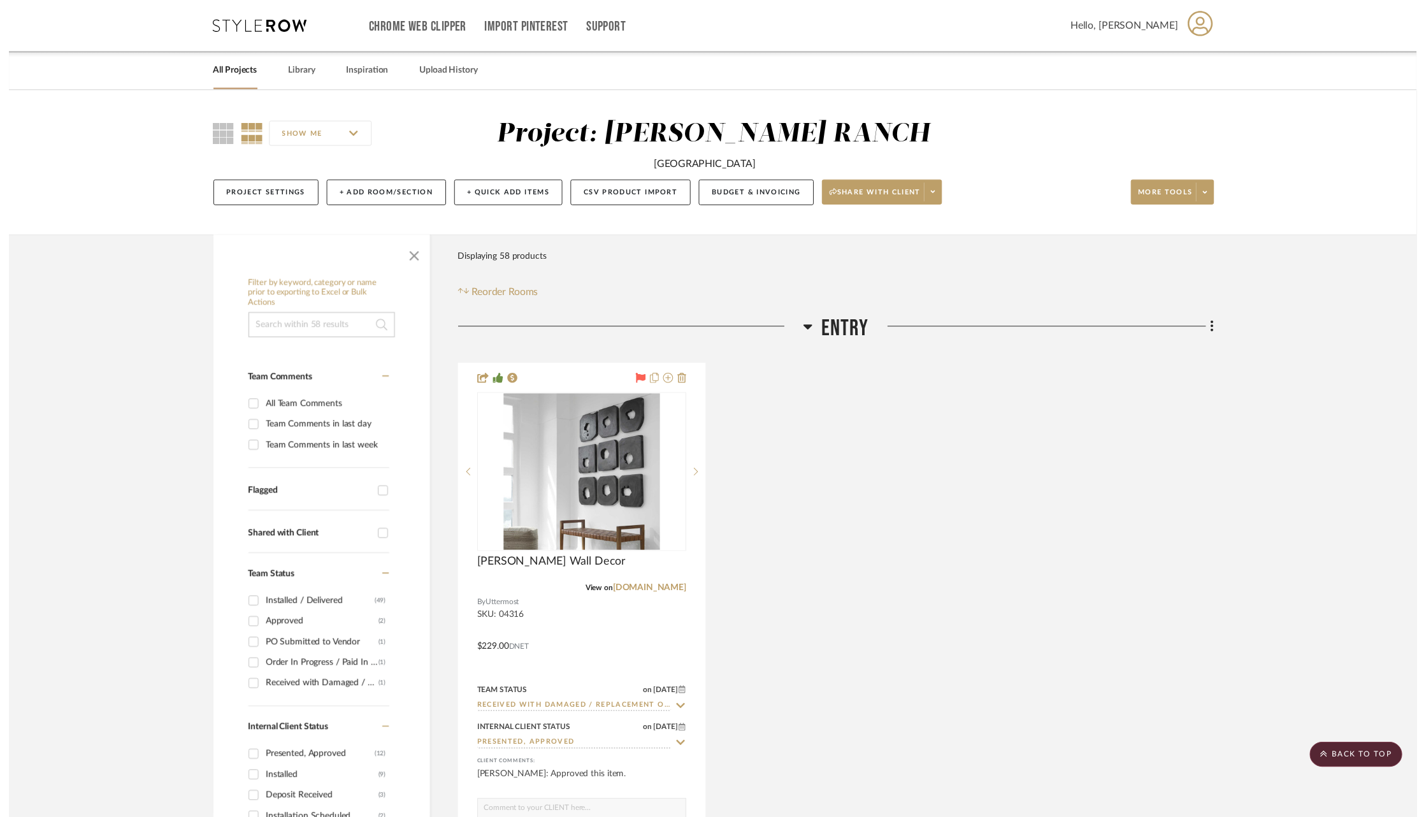
scroll to position [898, 0]
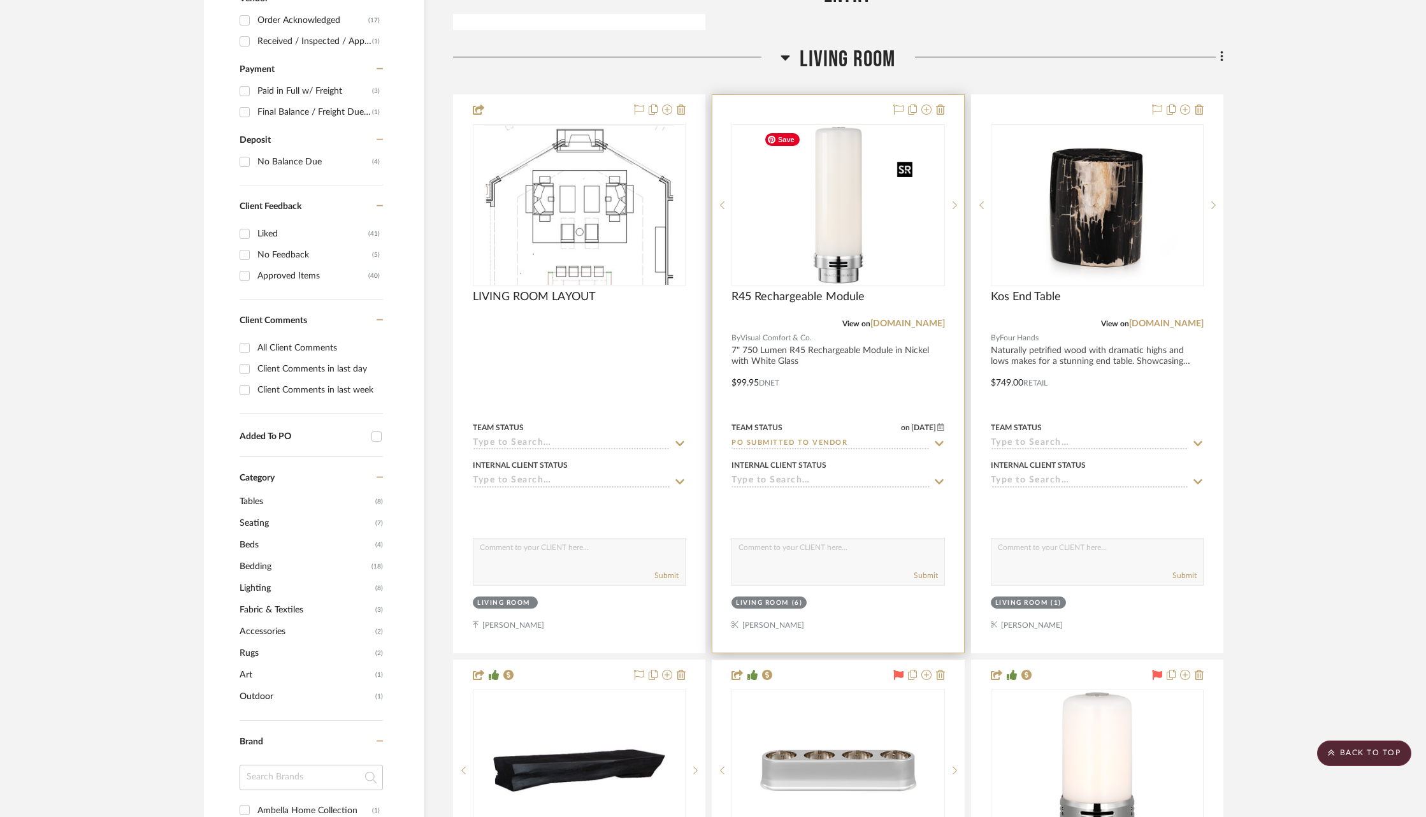
click at [828, 211] on img "0" at bounding box center [837, 204] width 159 height 159
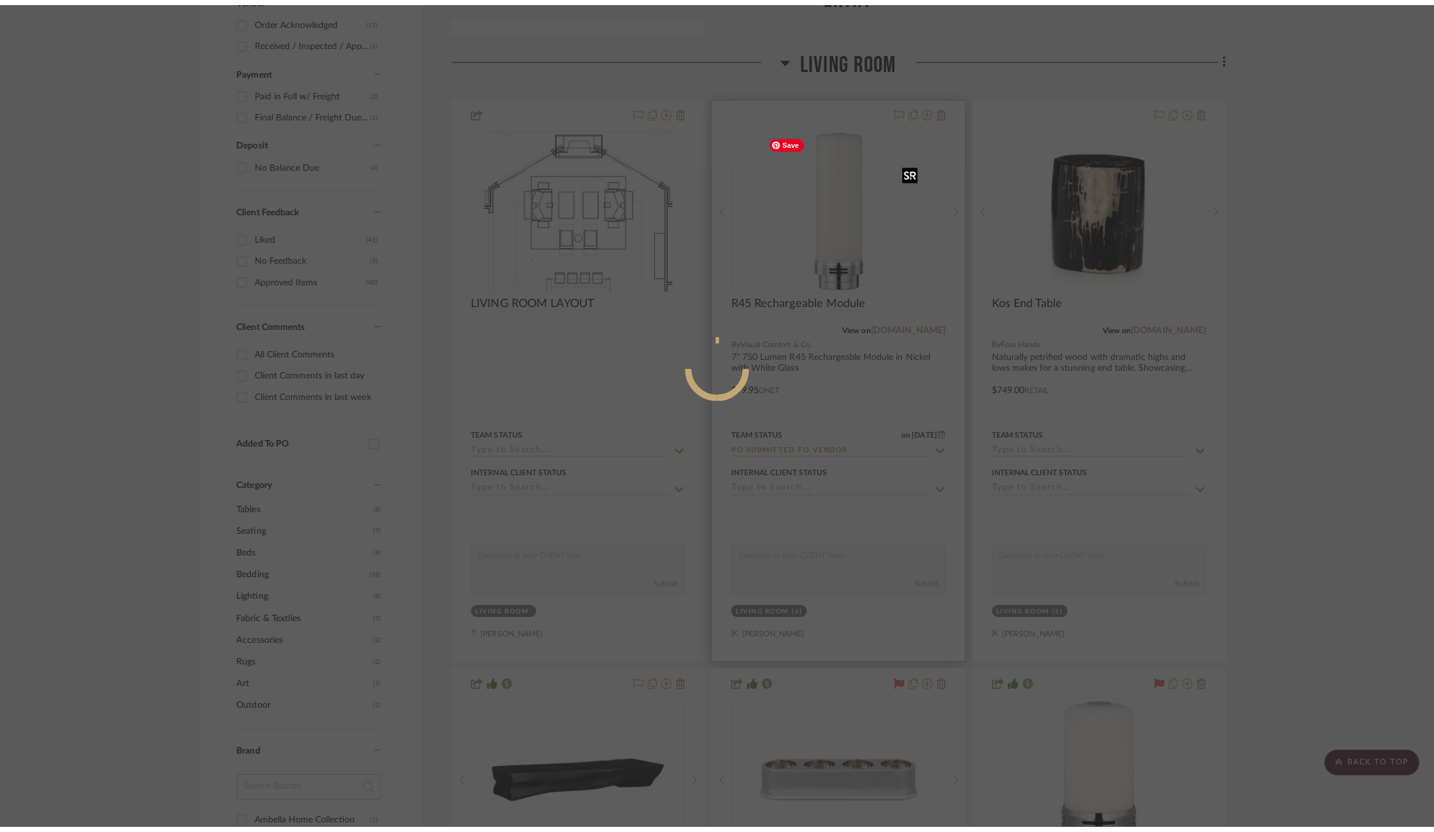
scroll to position [0, 0]
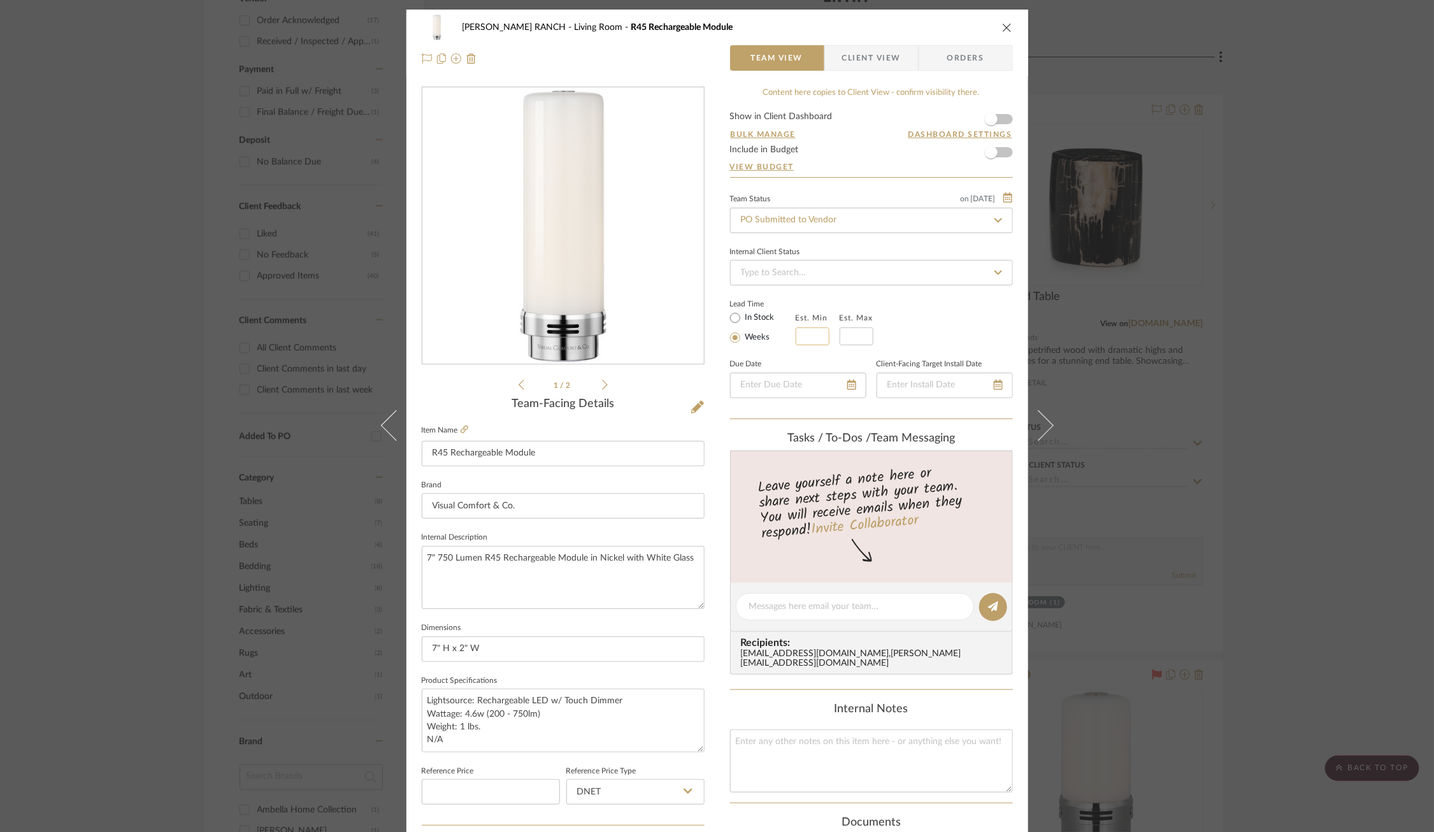
click at [809, 341] on input "text" at bounding box center [813, 336] width 34 height 18
type input "3"
click at [851, 339] on input at bounding box center [857, 336] width 34 height 18
type input "4"
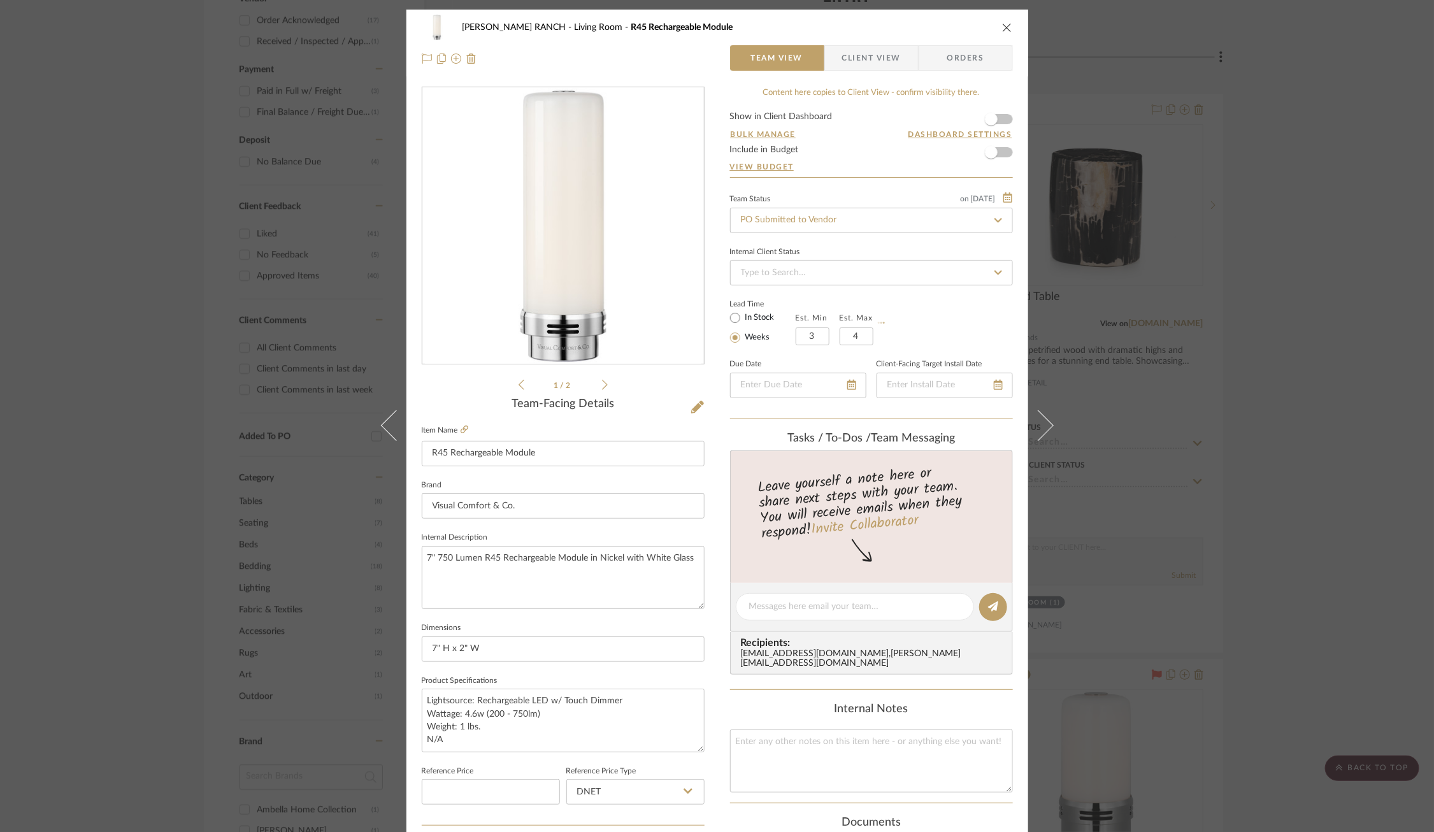
click at [952, 317] on div "Lead Time In Stock Weeks Est. Min 3 Est. Max 4" at bounding box center [871, 321] width 283 height 50
click at [1241, 303] on div "[PERSON_NAME] RANCH Living Room R45 Rechargeable Module Team View Client View O…" at bounding box center [717, 416] width 1434 height 832
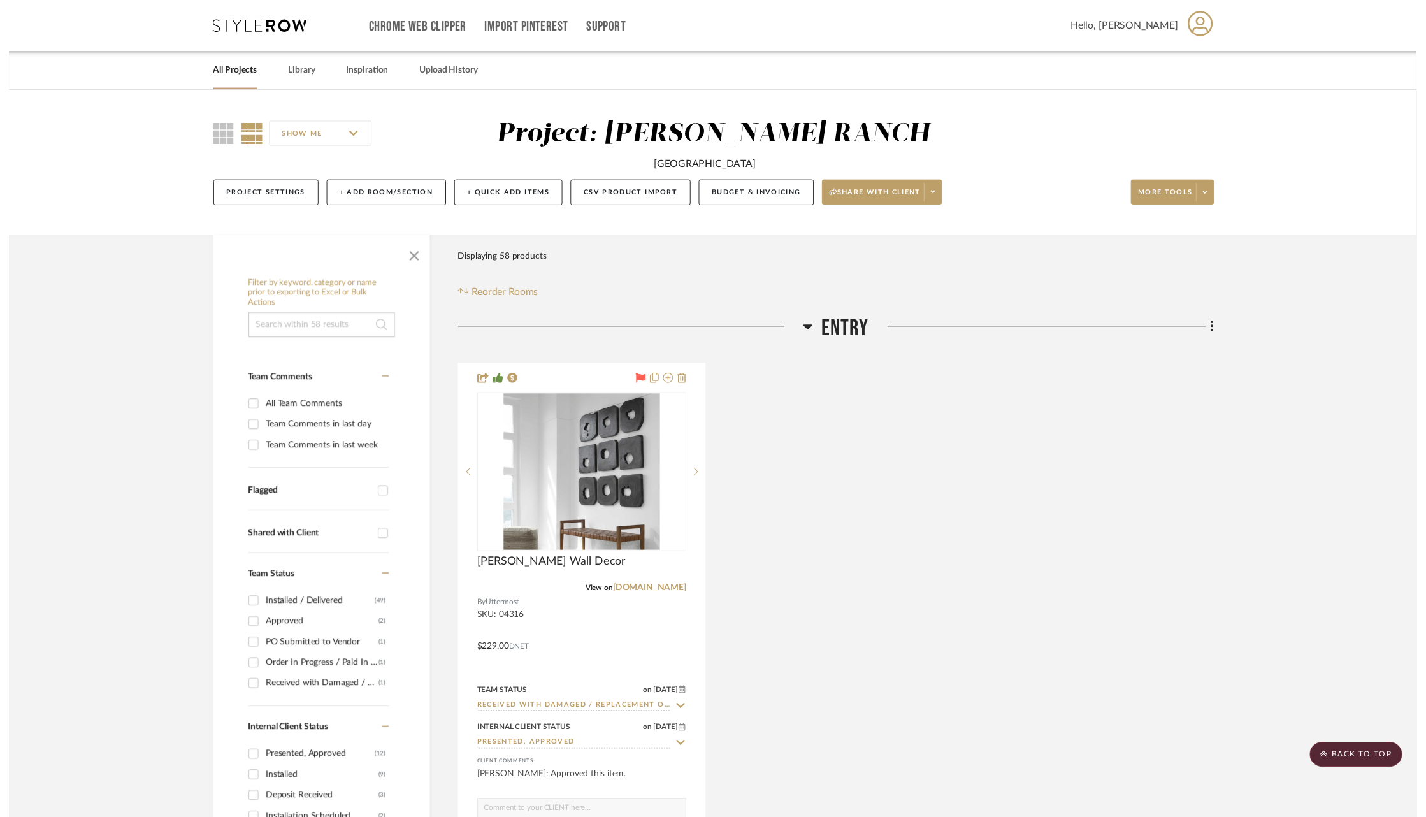
scroll to position [898, 0]
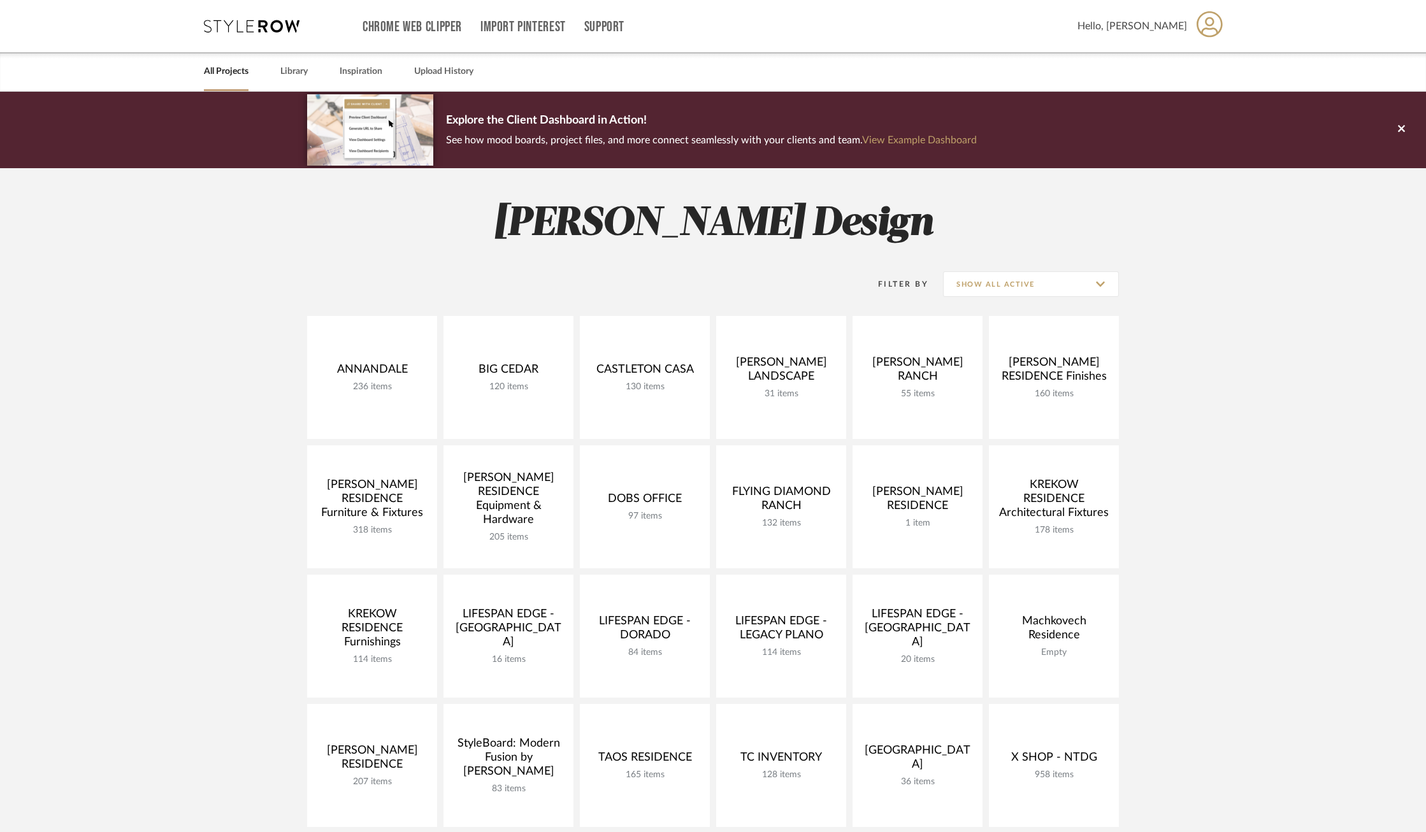
scroll to position [90, 0]
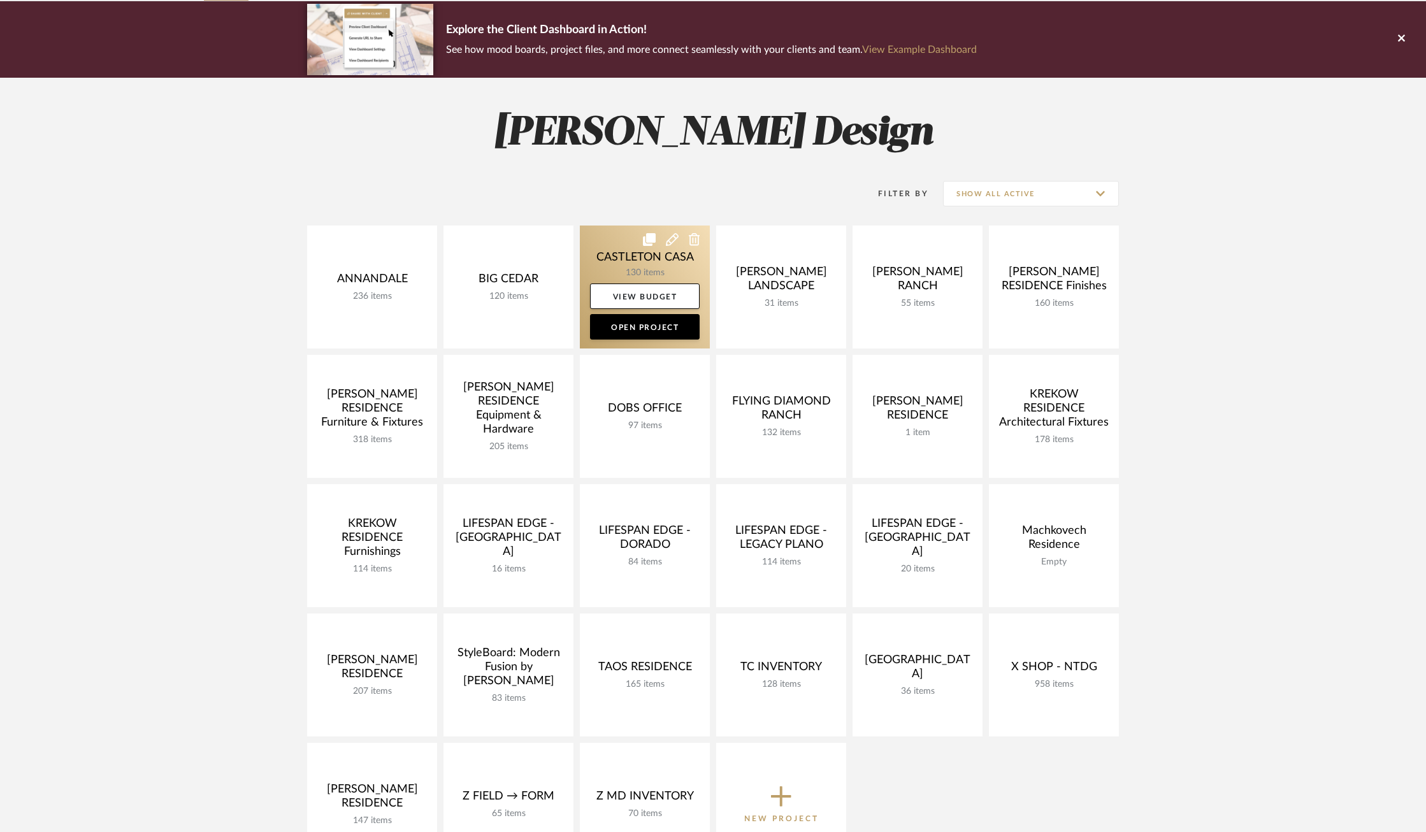
click at [620, 254] on link at bounding box center [645, 286] width 130 height 123
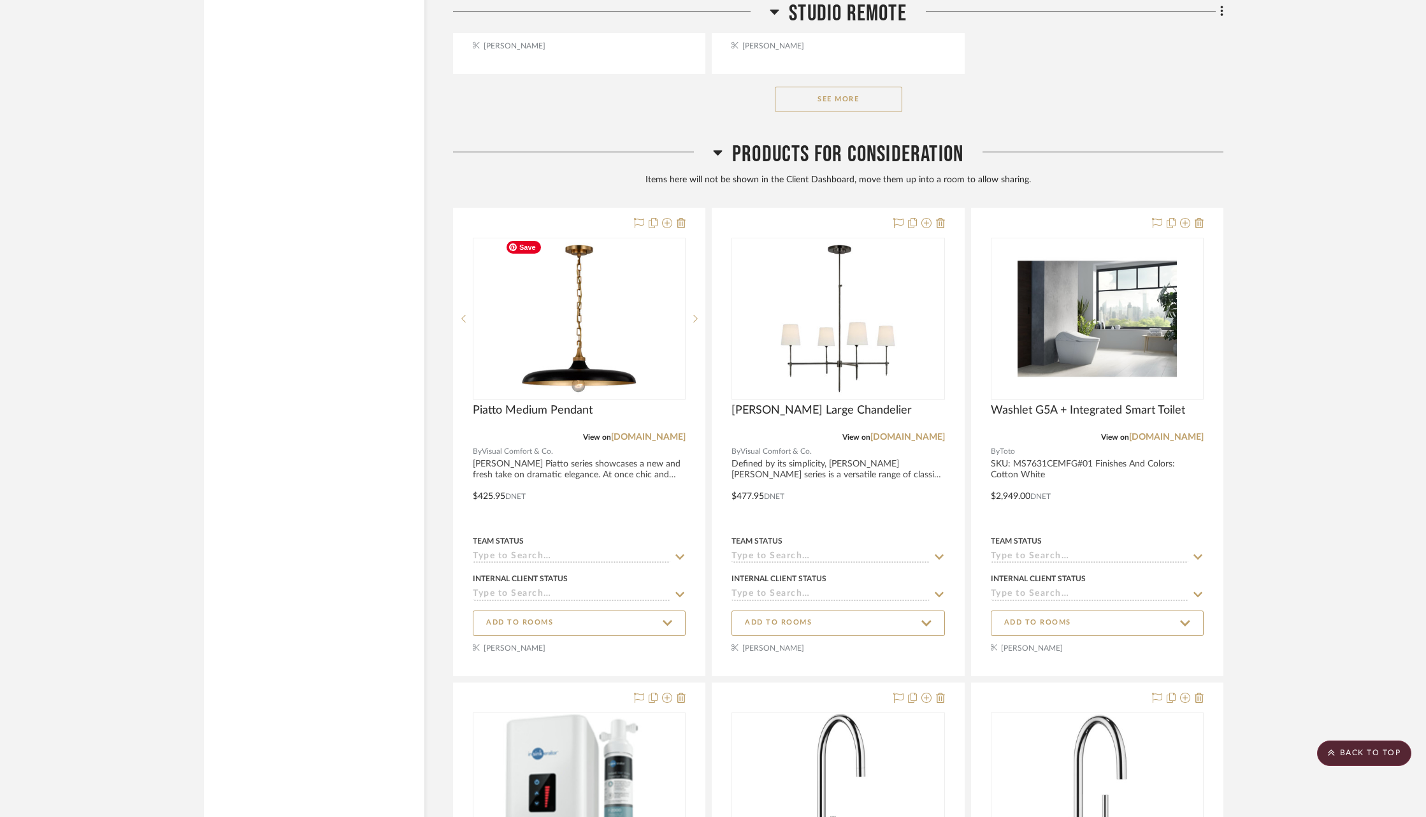
scroll to position [15892, 0]
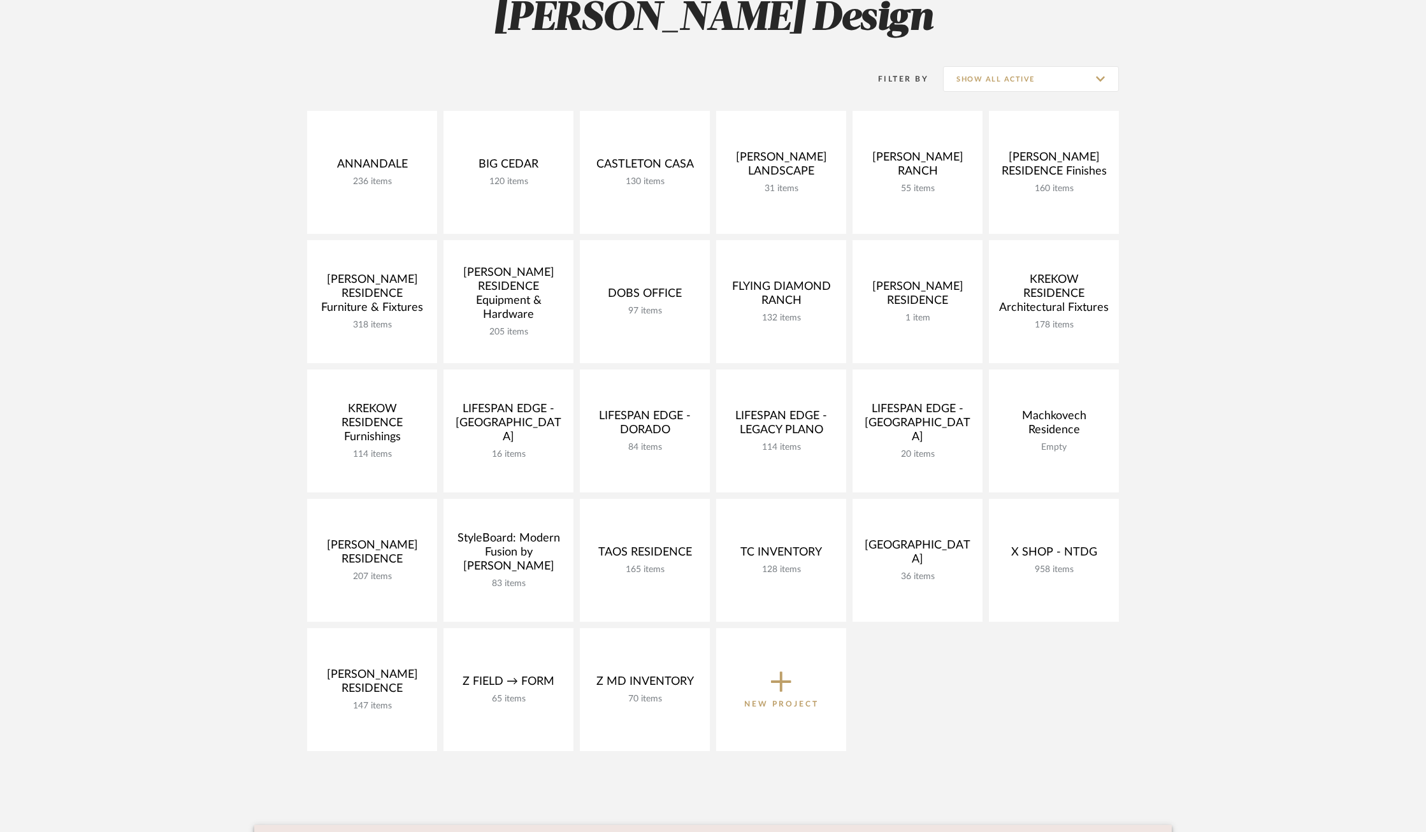
scroll to position [201, 0]
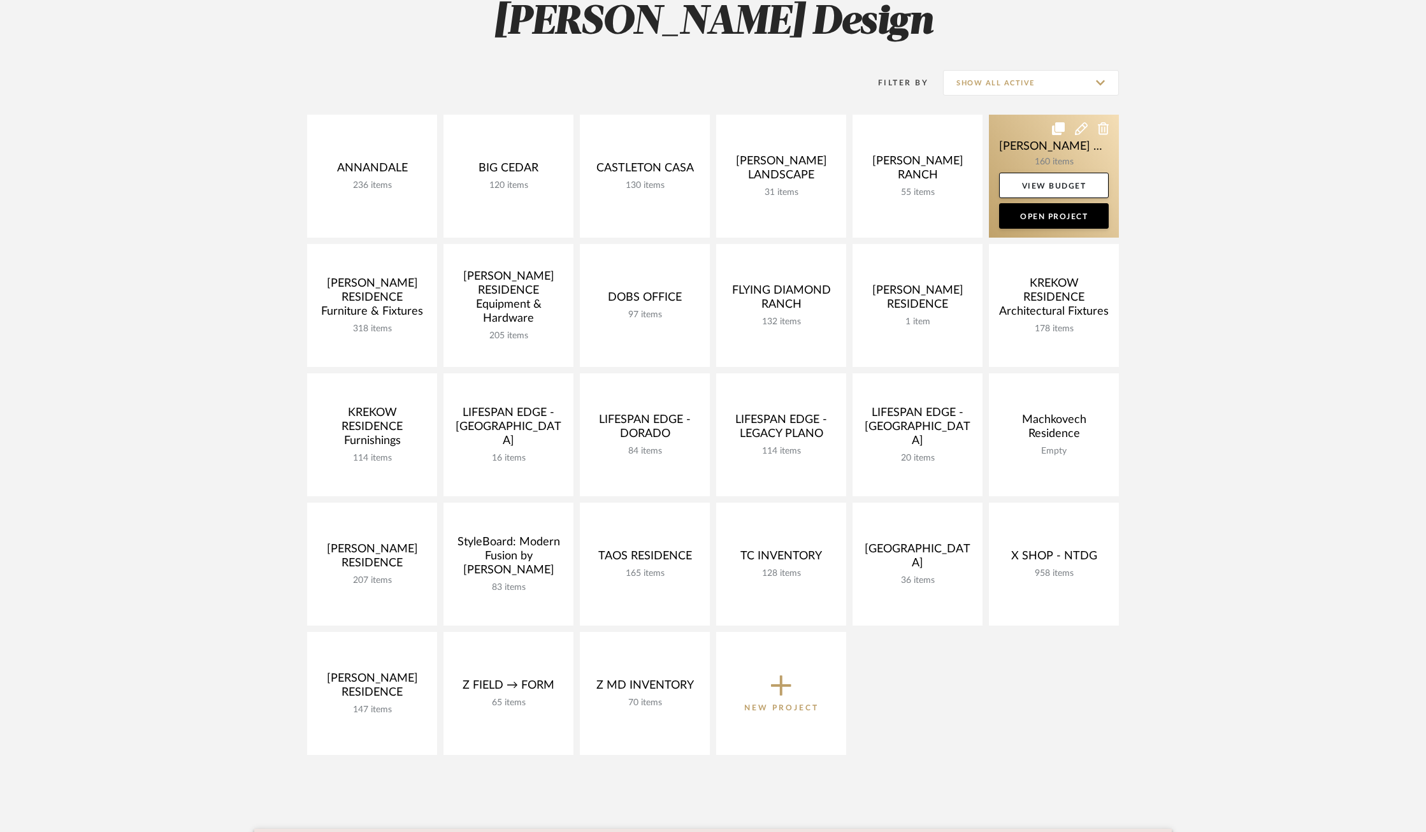
click at [1029, 149] on link at bounding box center [1054, 176] width 130 height 123
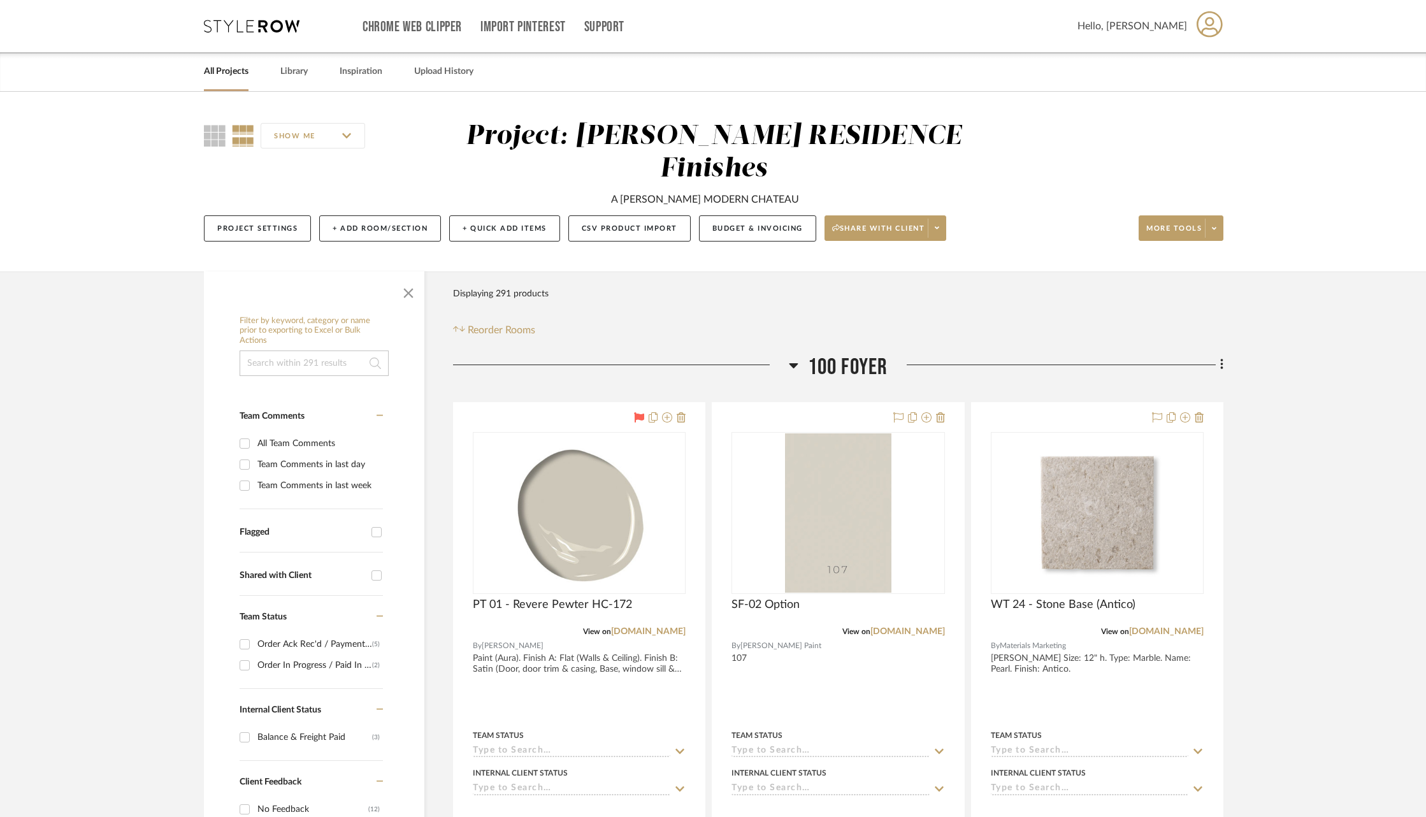
click at [280, 350] on input at bounding box center [314, 362] width 149 height 25
type input "c"
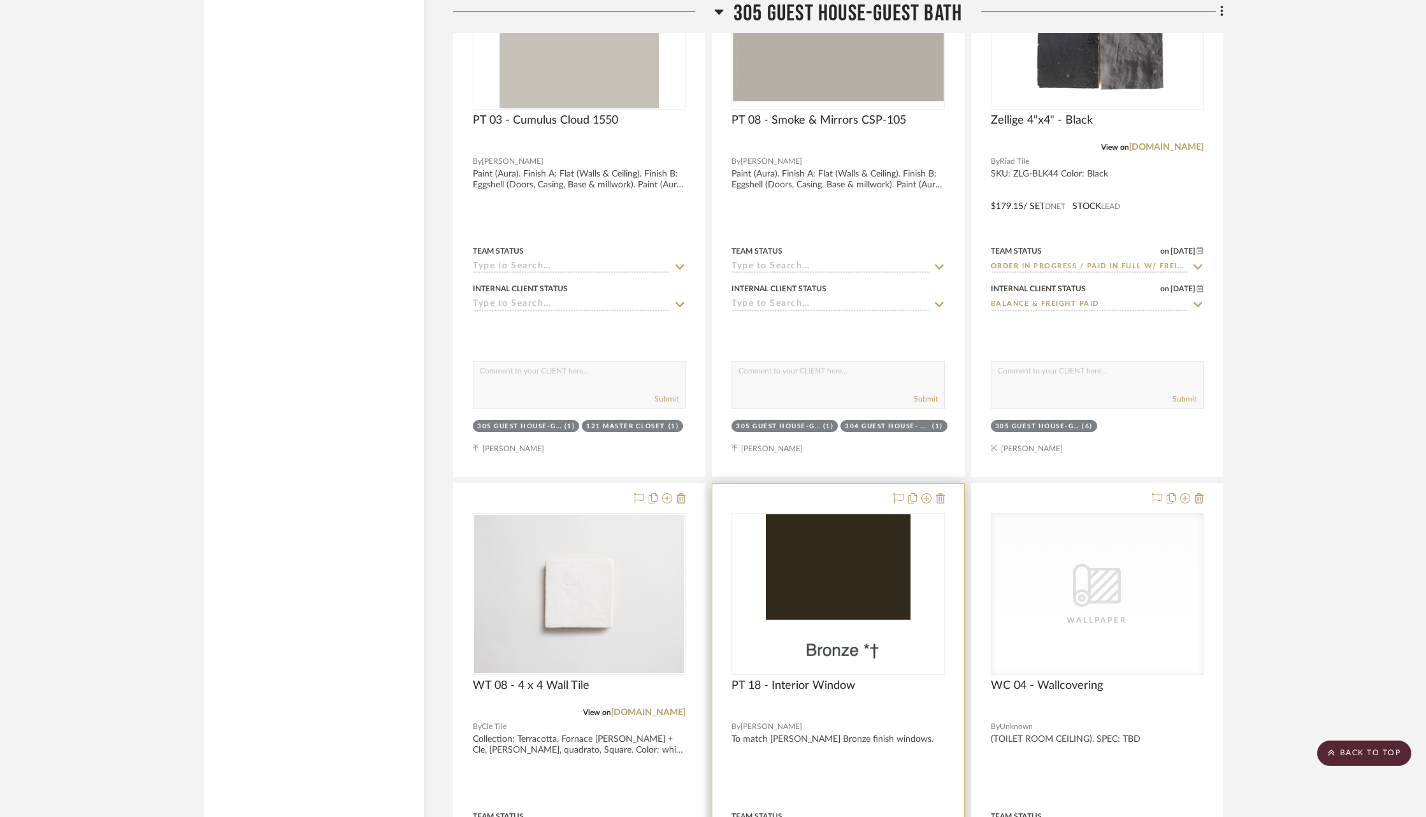
scroll to position [48288, 0]
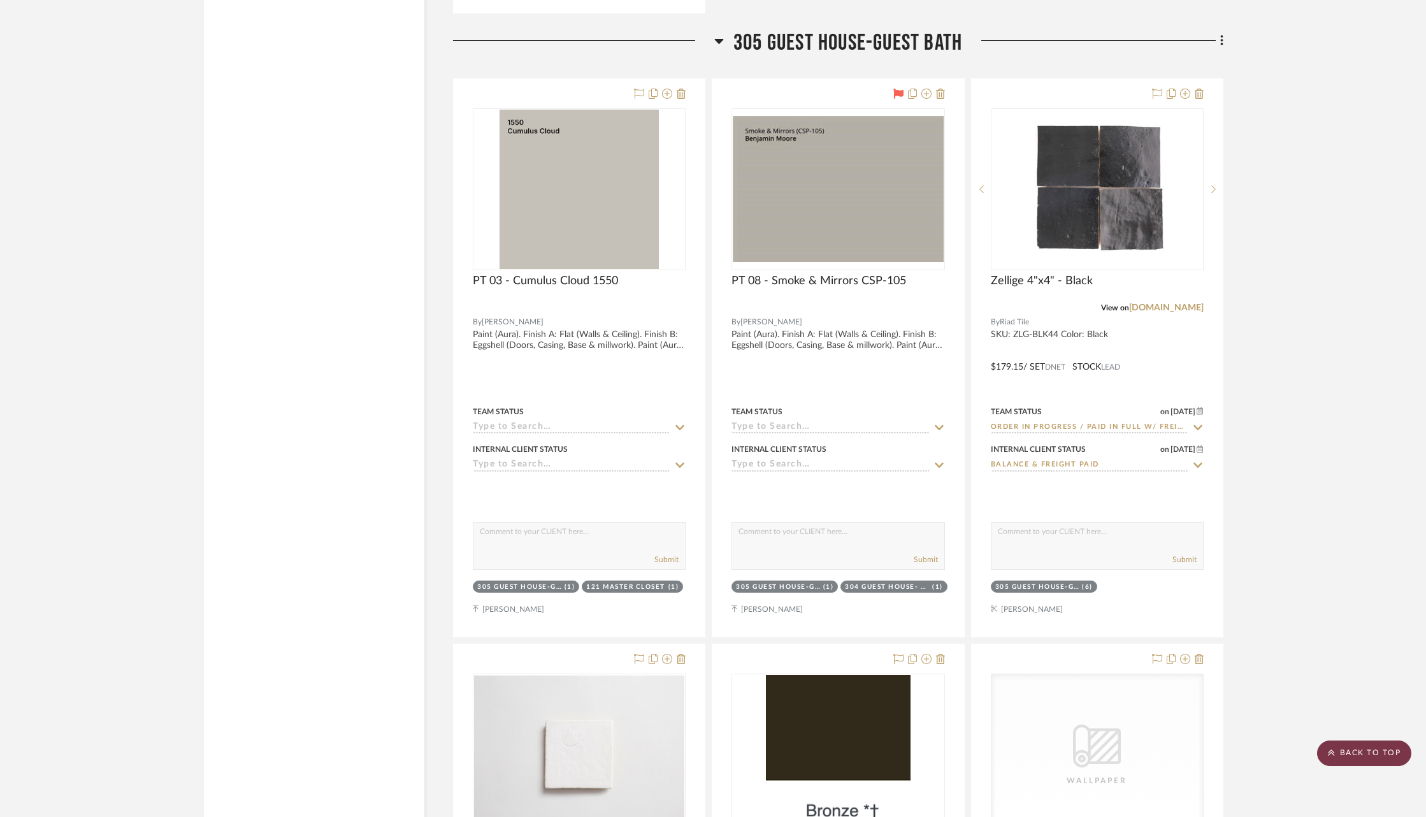
click at [1361, 759] on scroll-to-top-button "BACK TO TOP" at bounding box center [1364, 752] width 94 height 25
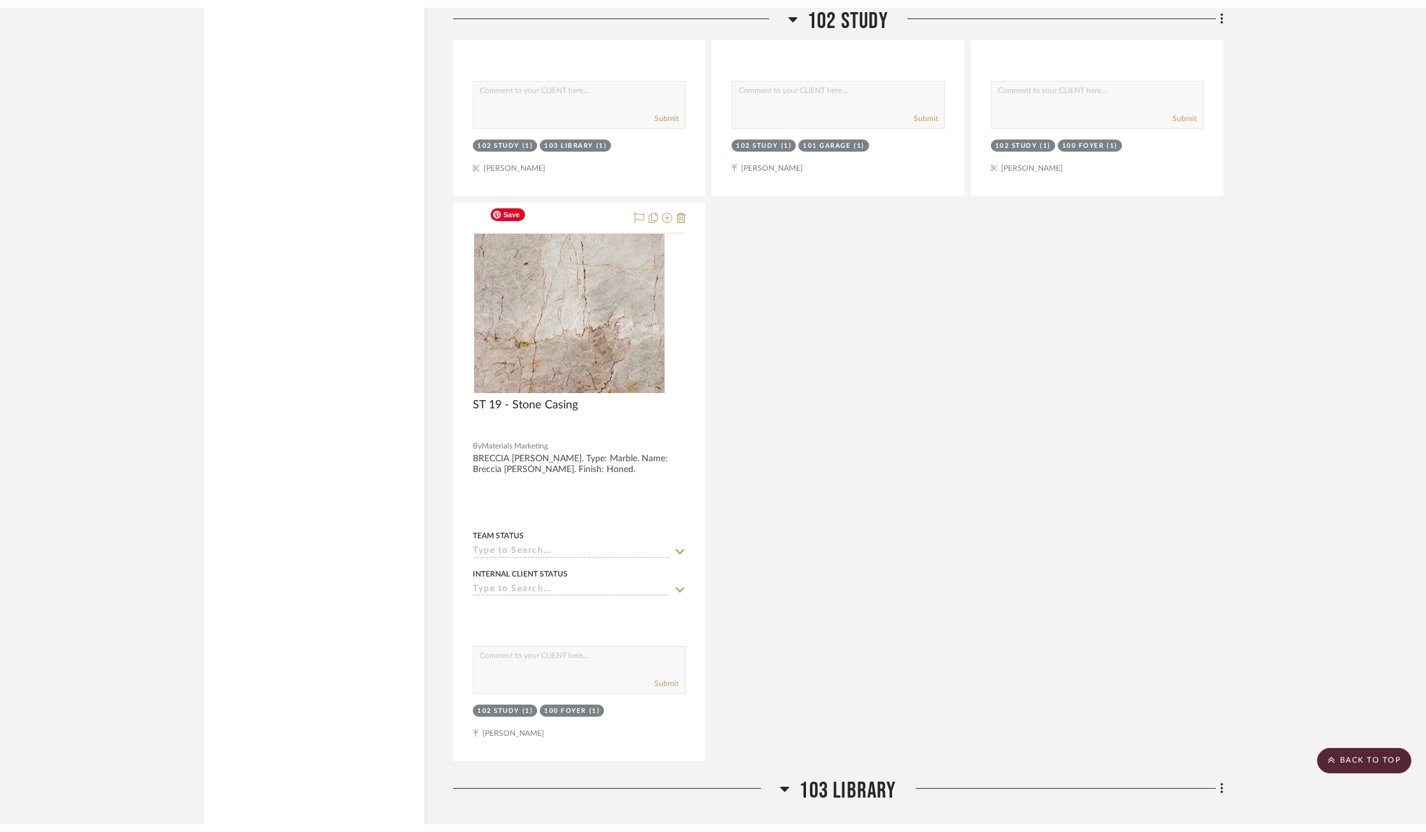
scroll to position [0, 0]
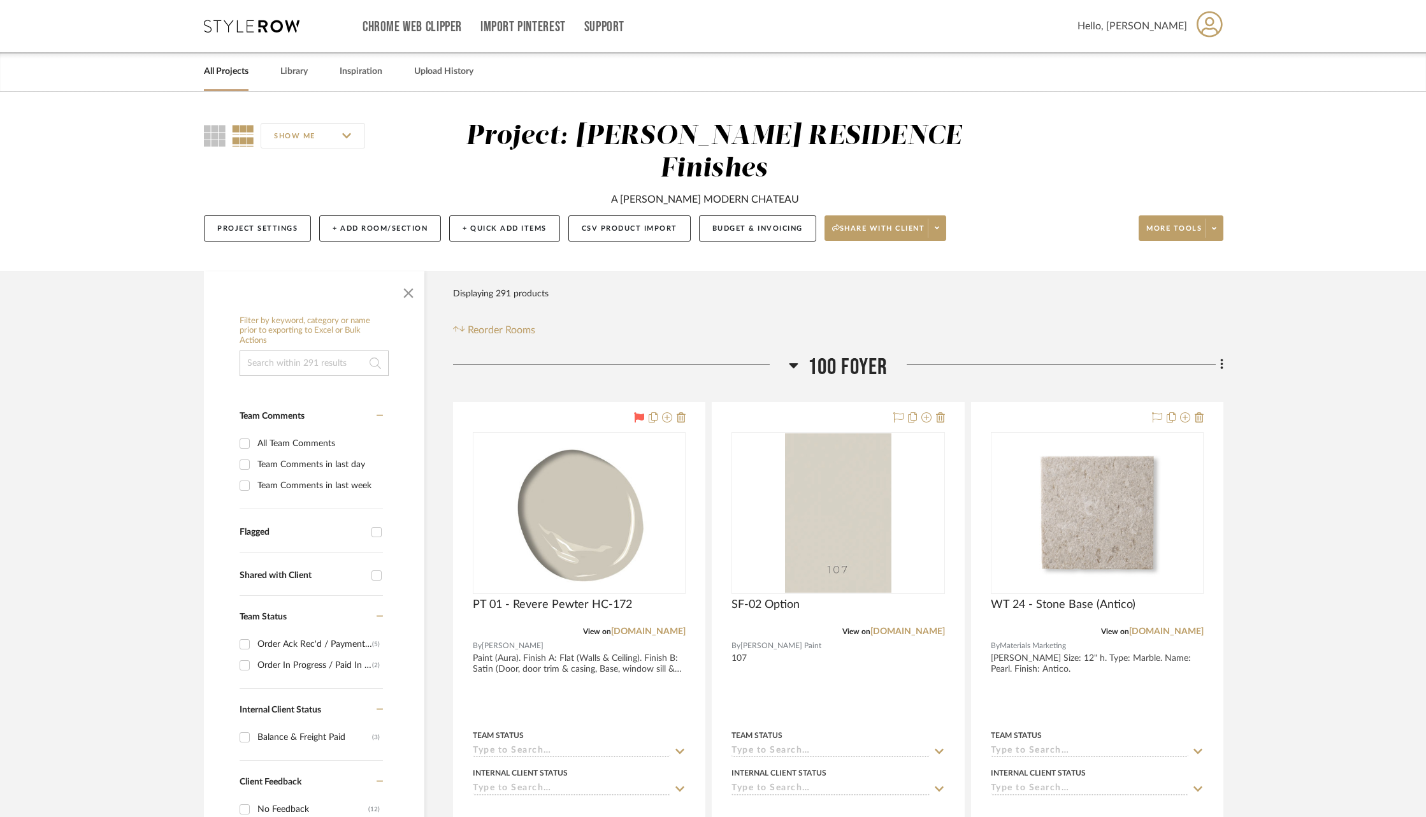
click at [238, 71] on link "All Projects" at bounding box center [226, 71] width 45 height 17
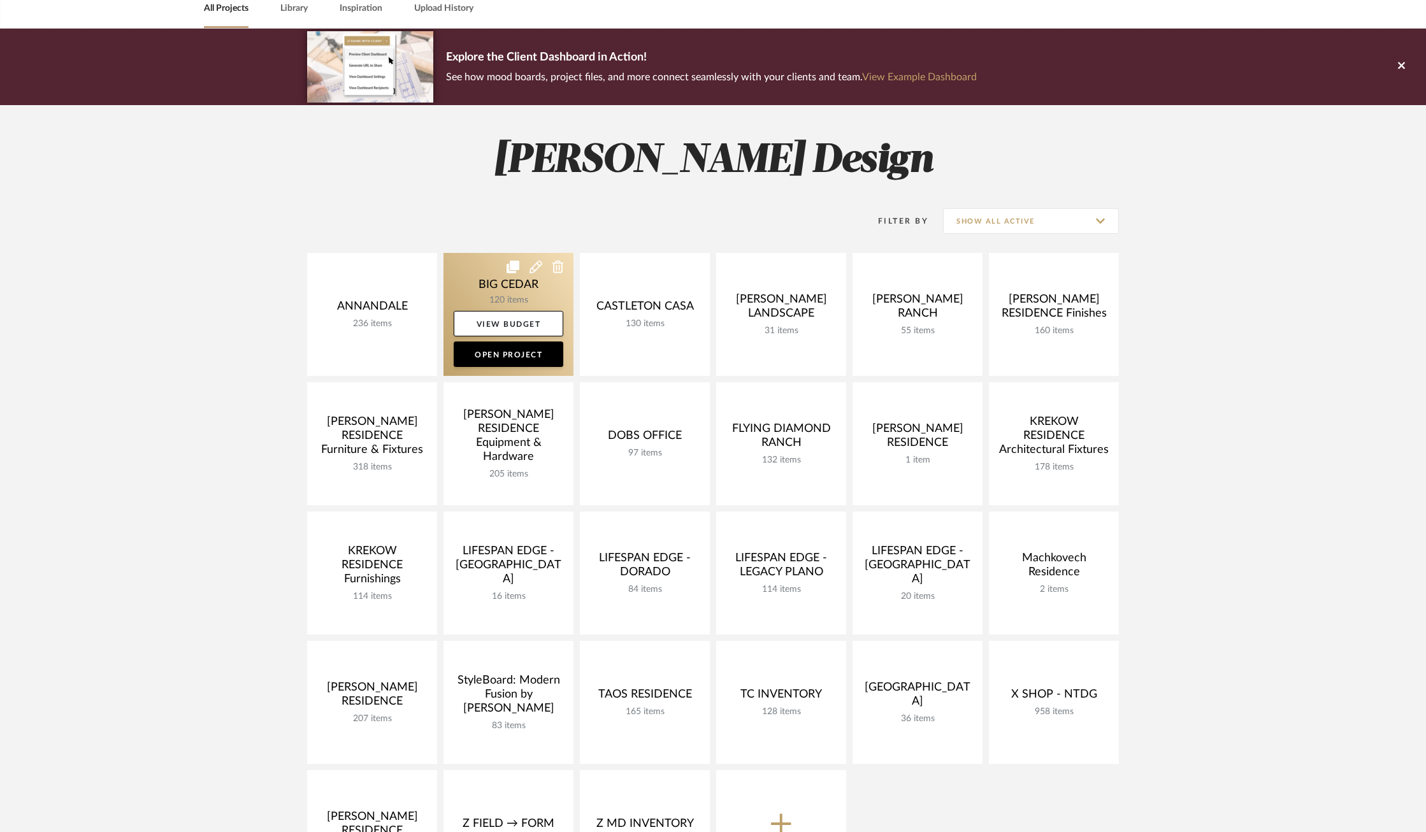
scroll to position [92, 0]
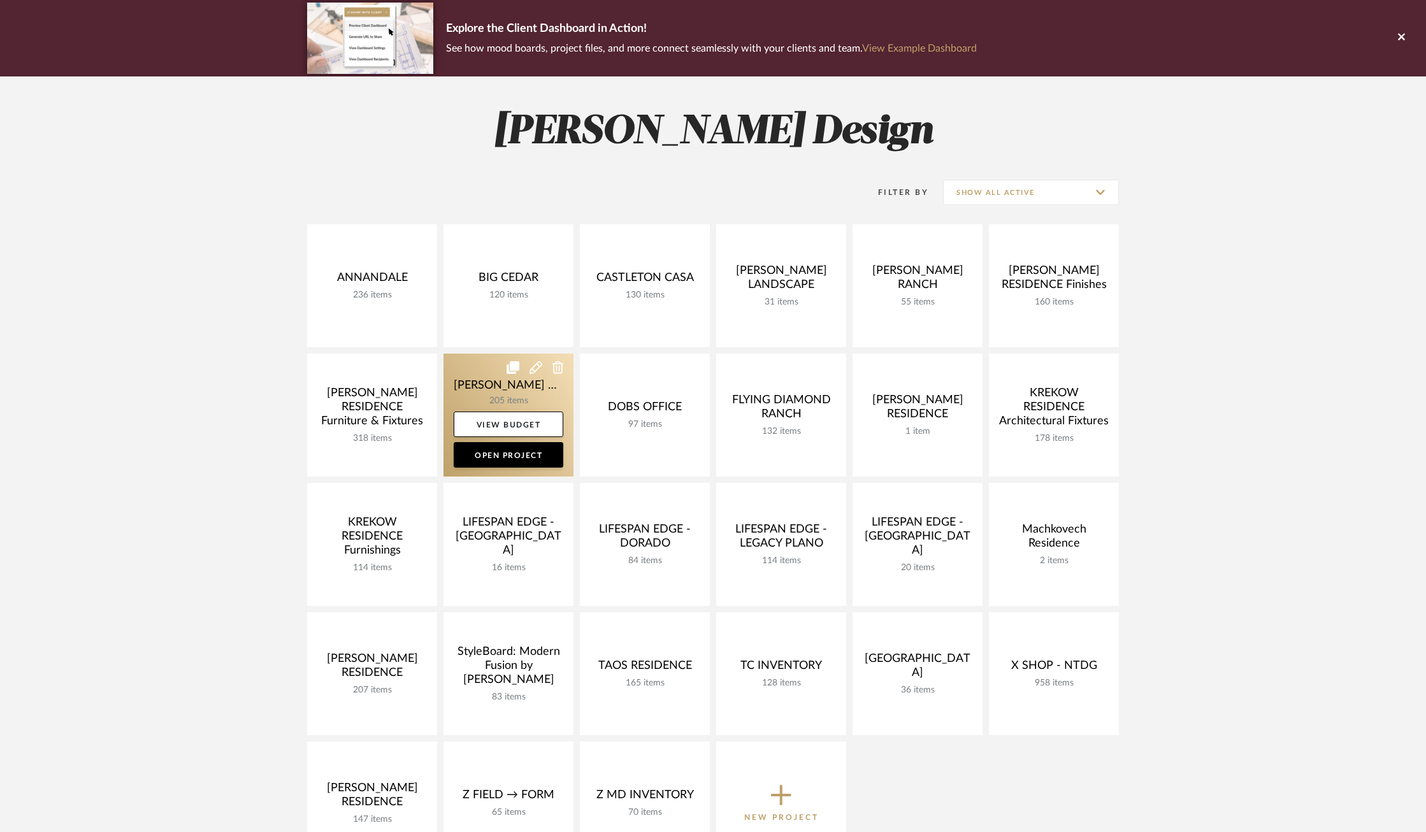
click at [461, 375] on link at bounding box center [508, 415] width 130 height 123
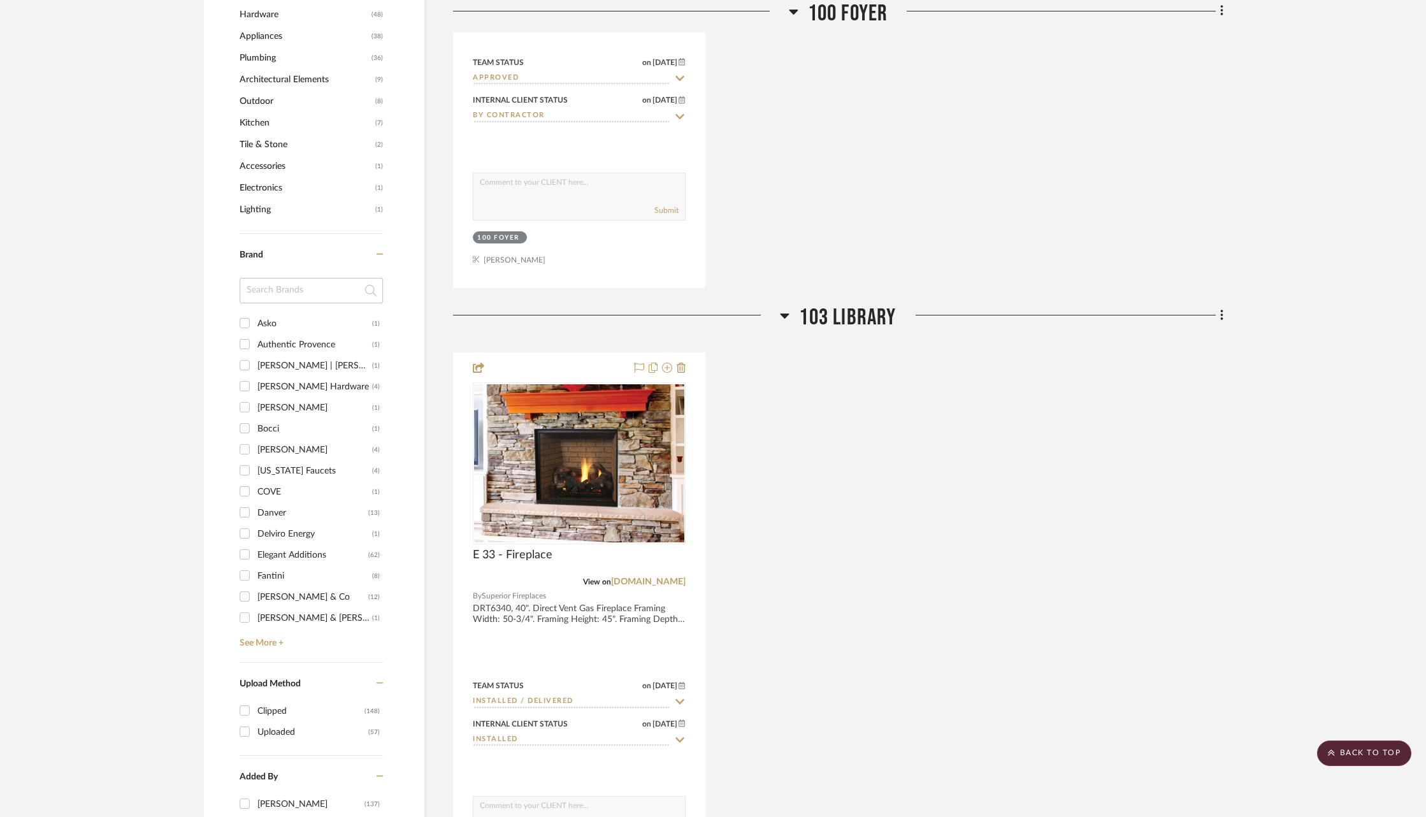
scroll to position [1301, 0]
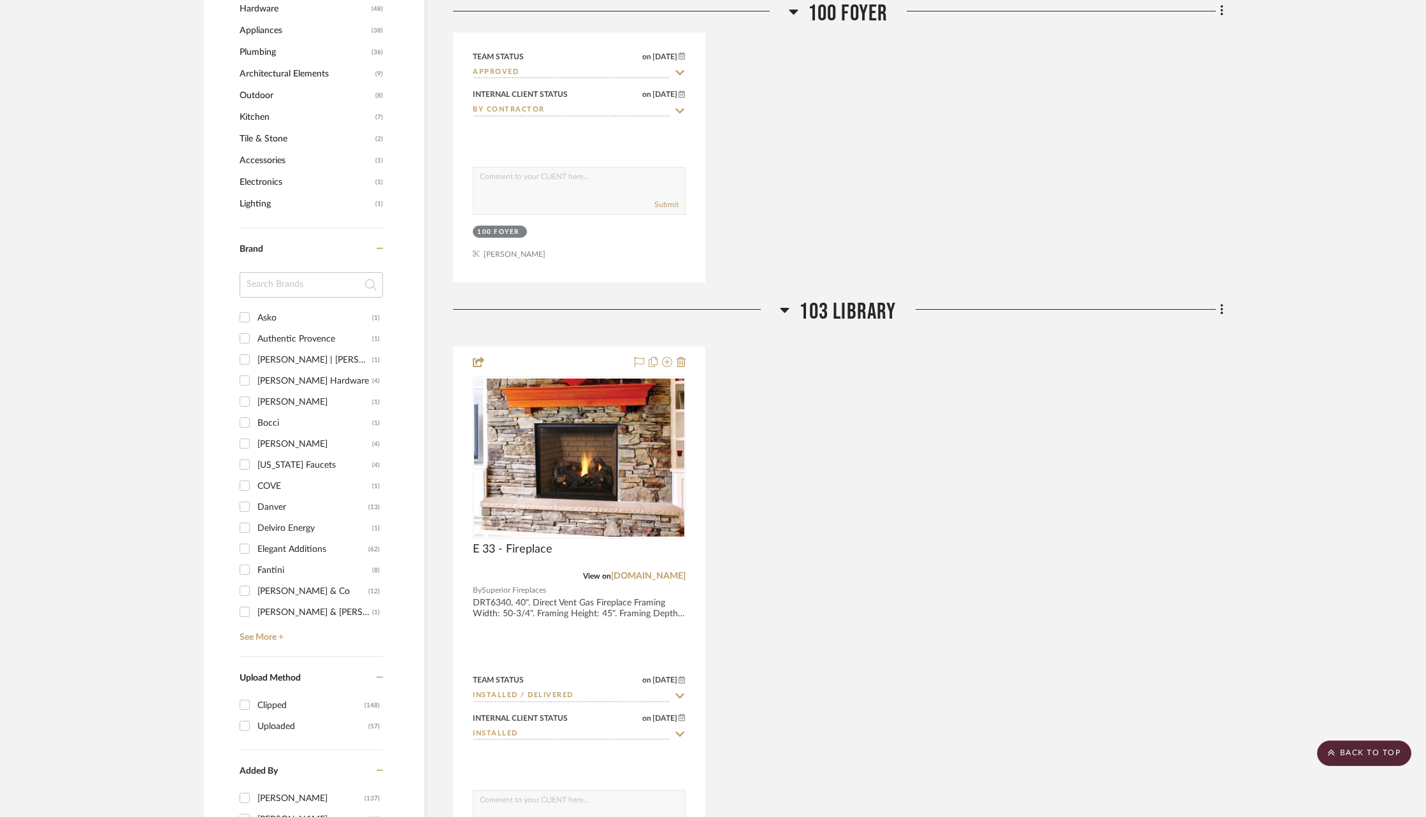
click at [269, 562] on div "Fantini" at bounding box center [314, 570] width 115 height 20
click at [255, 562] on input "Fantini (8)" at bounding box center [244, 569] width 20 height 20
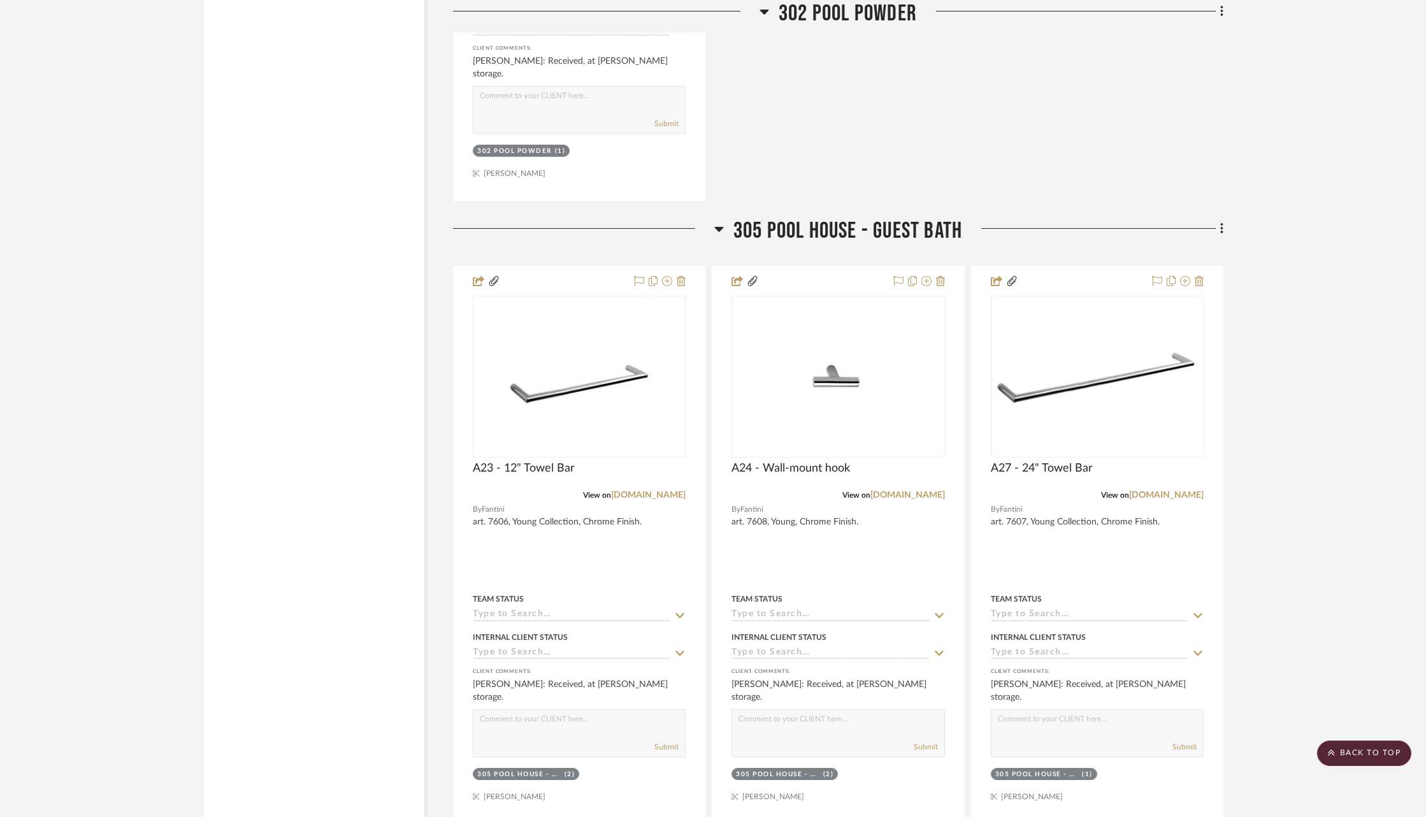
scroll to position [2119, 0]
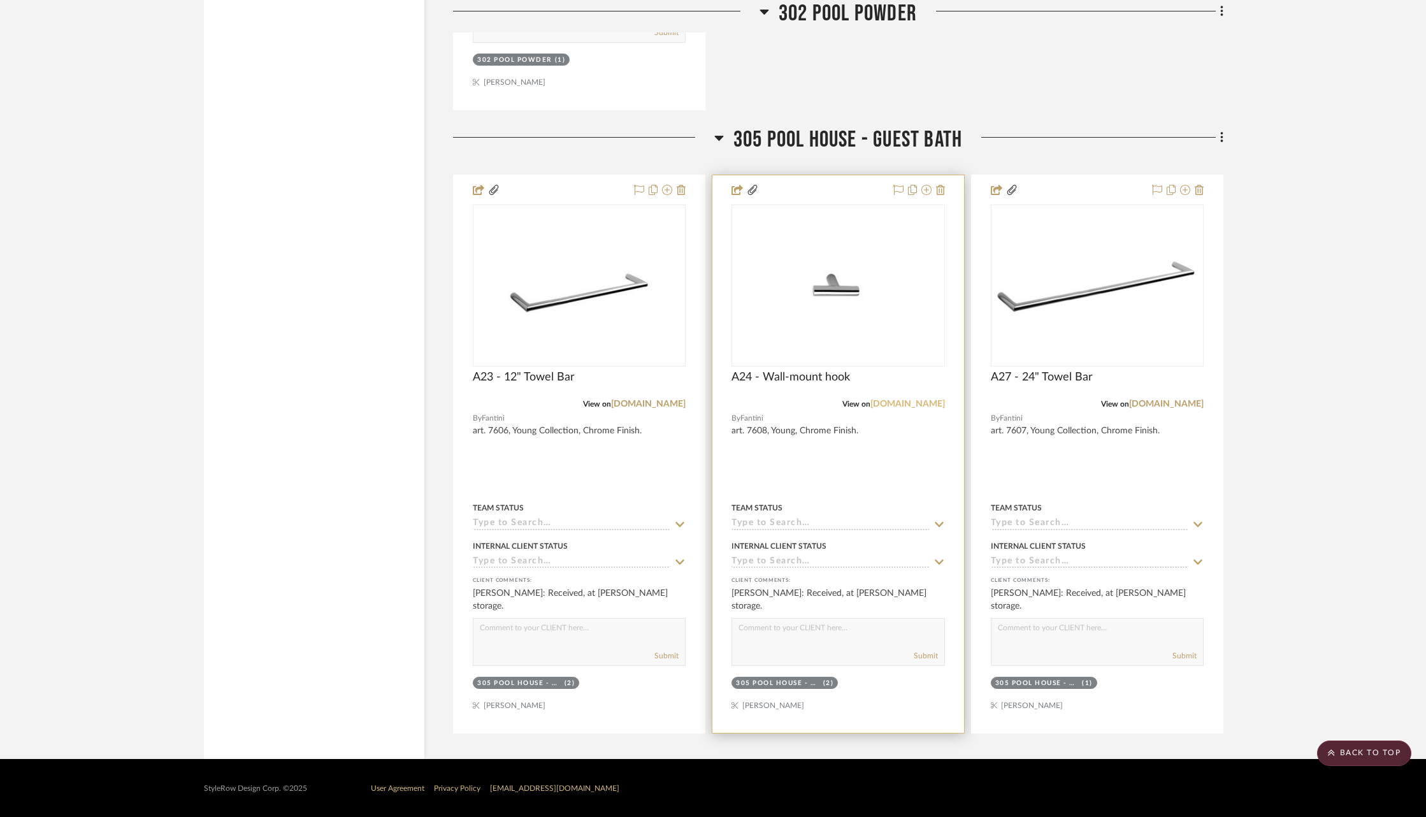
click at [903, 401] on link "fantiniusa.com" at bounding box center [907, 403] width 75 height 9
click at [820, 283] on img "0" at bounding box center [838, 285] width 210 height 69
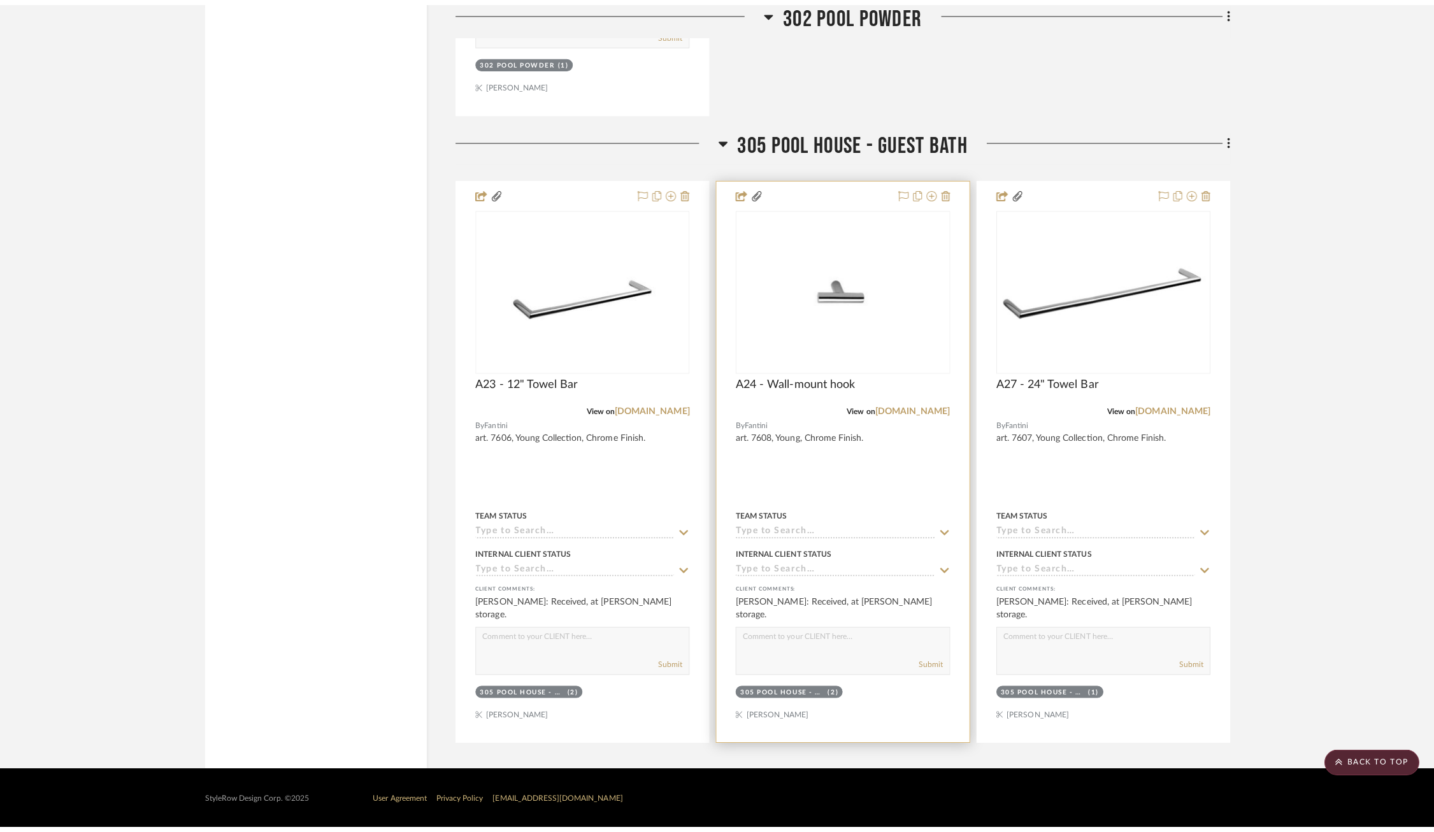
scroll to position [0, 0]
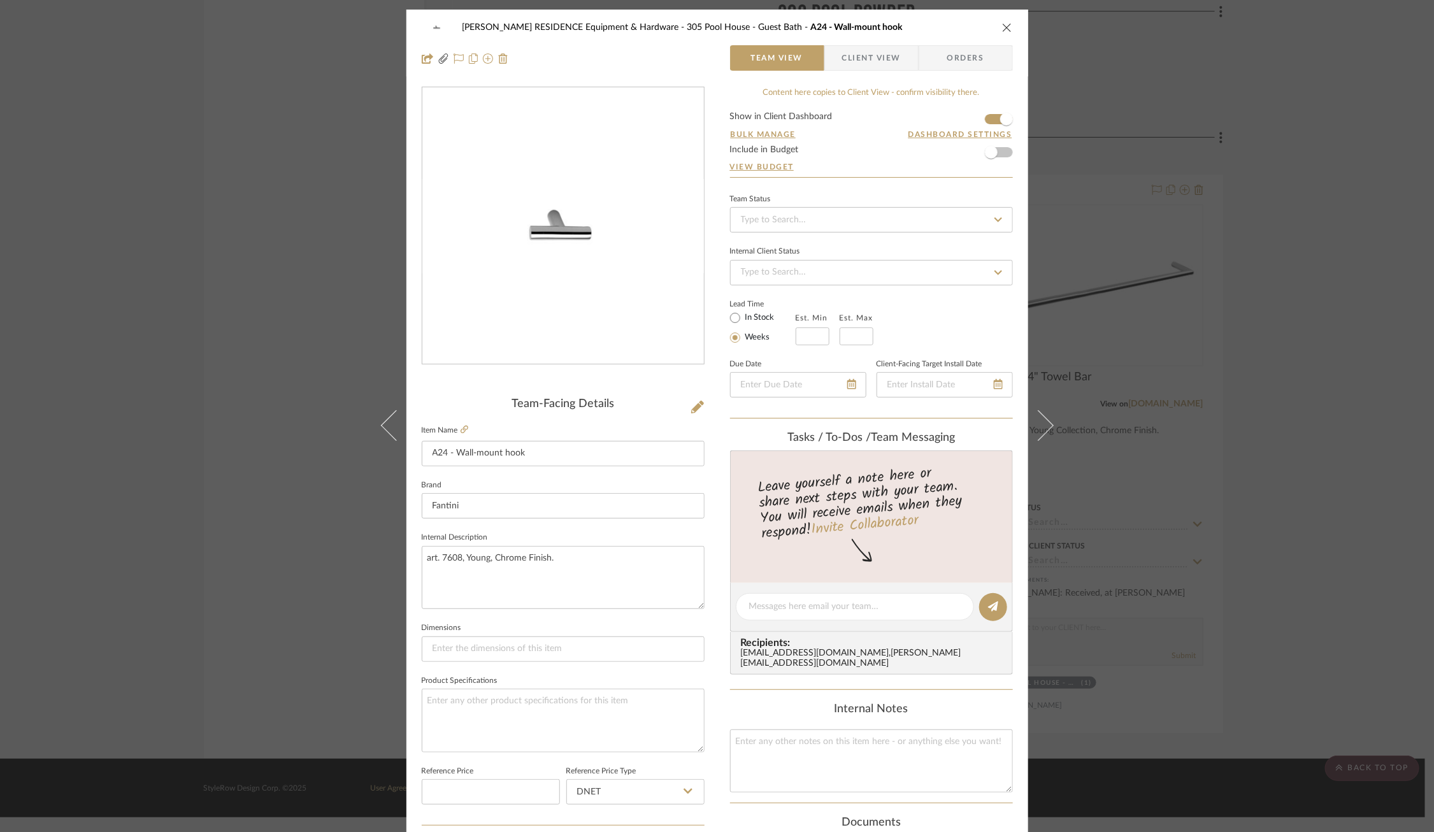
click at [1236, 307] on div "COBLE RESIDENCE Equipment & Hardware 305 Pool House - Guest Bath A24 - Wall-mou…" at bounding box center [717, 416] width 1434 height 832
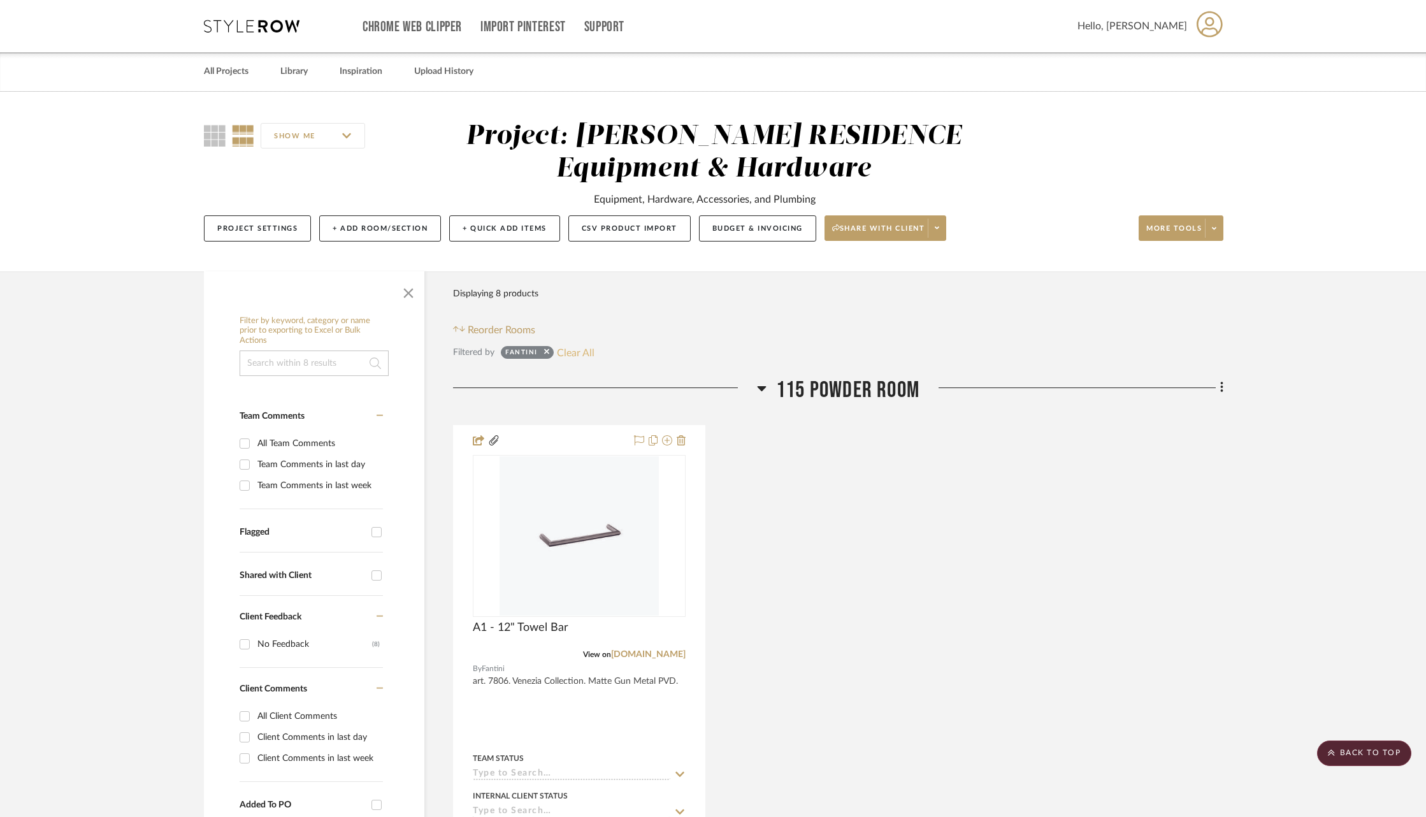
click at [575, 350] on button "Clear All" at bounding box center [576, 352] width 38 height 17
checkbox input "false"
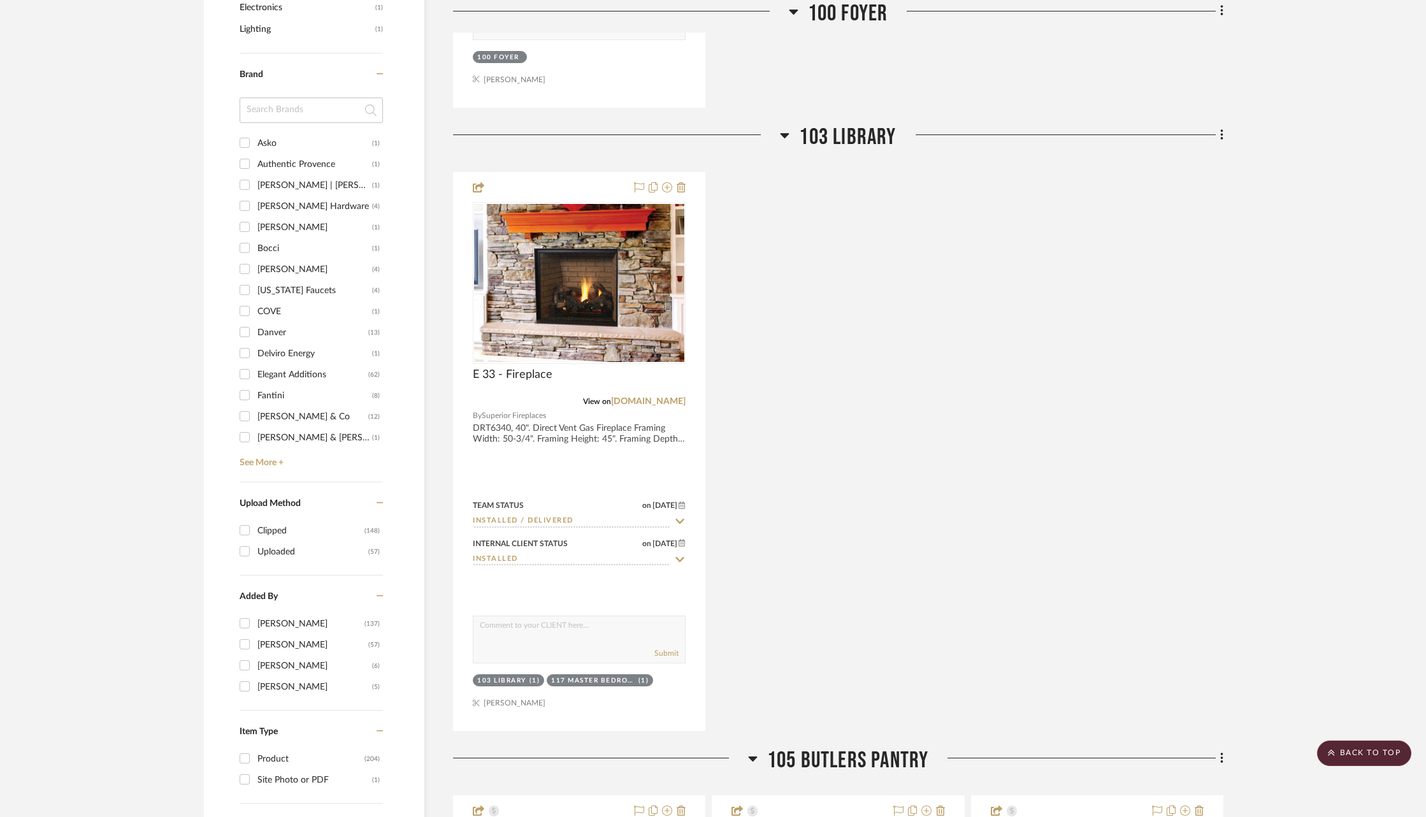
scroll to position [1478, 0]
click at [267, 456] on link "See More +" at bounding box center [309, 456] width 147 height 20
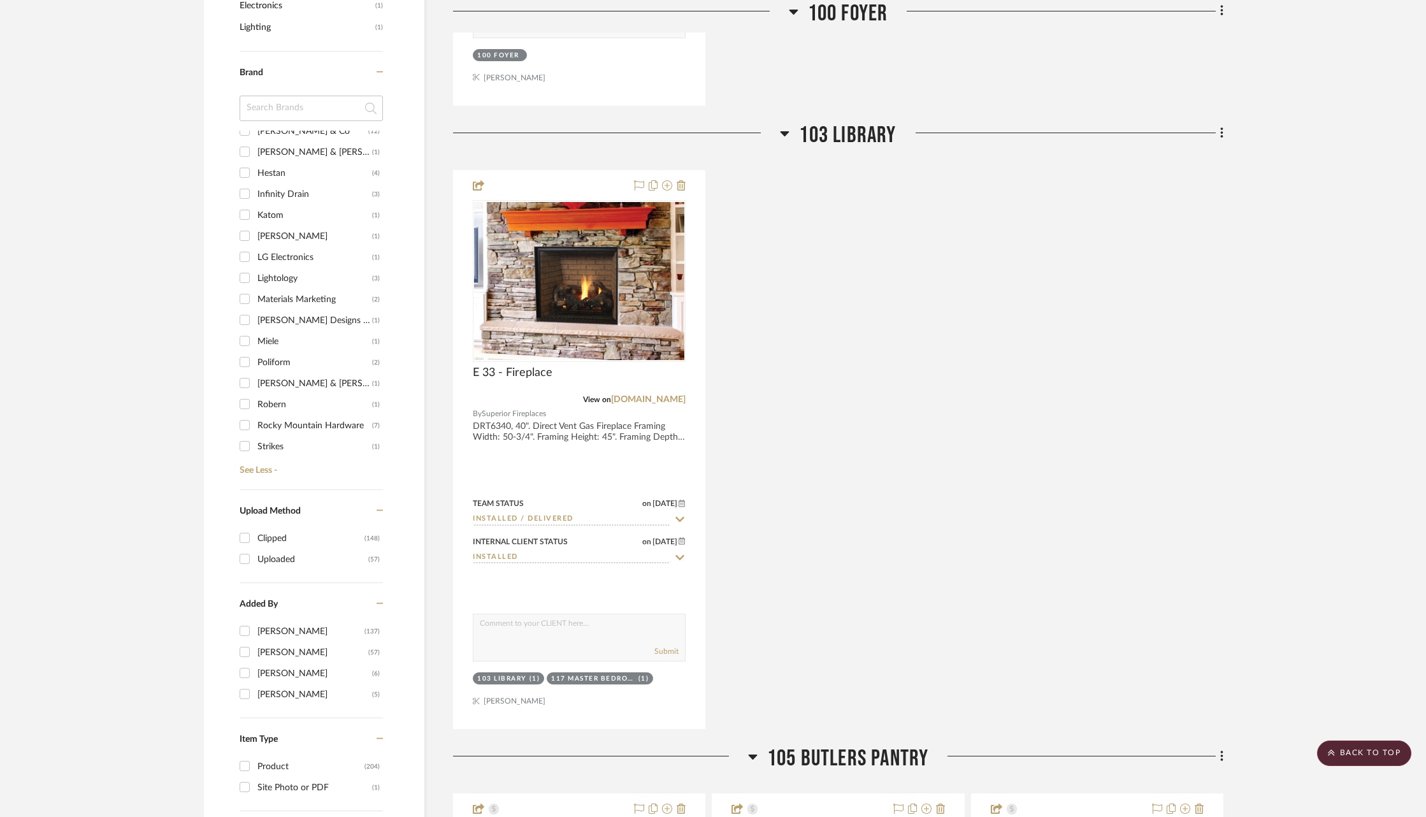
click at [285, 354] on div "Poliform" at bounding box center [314, 362] width 115 height 20
click at [255, 354] on input "Poliform (2)" at bounding box center [244, 362] width 20 height 20
checkbox input "true"
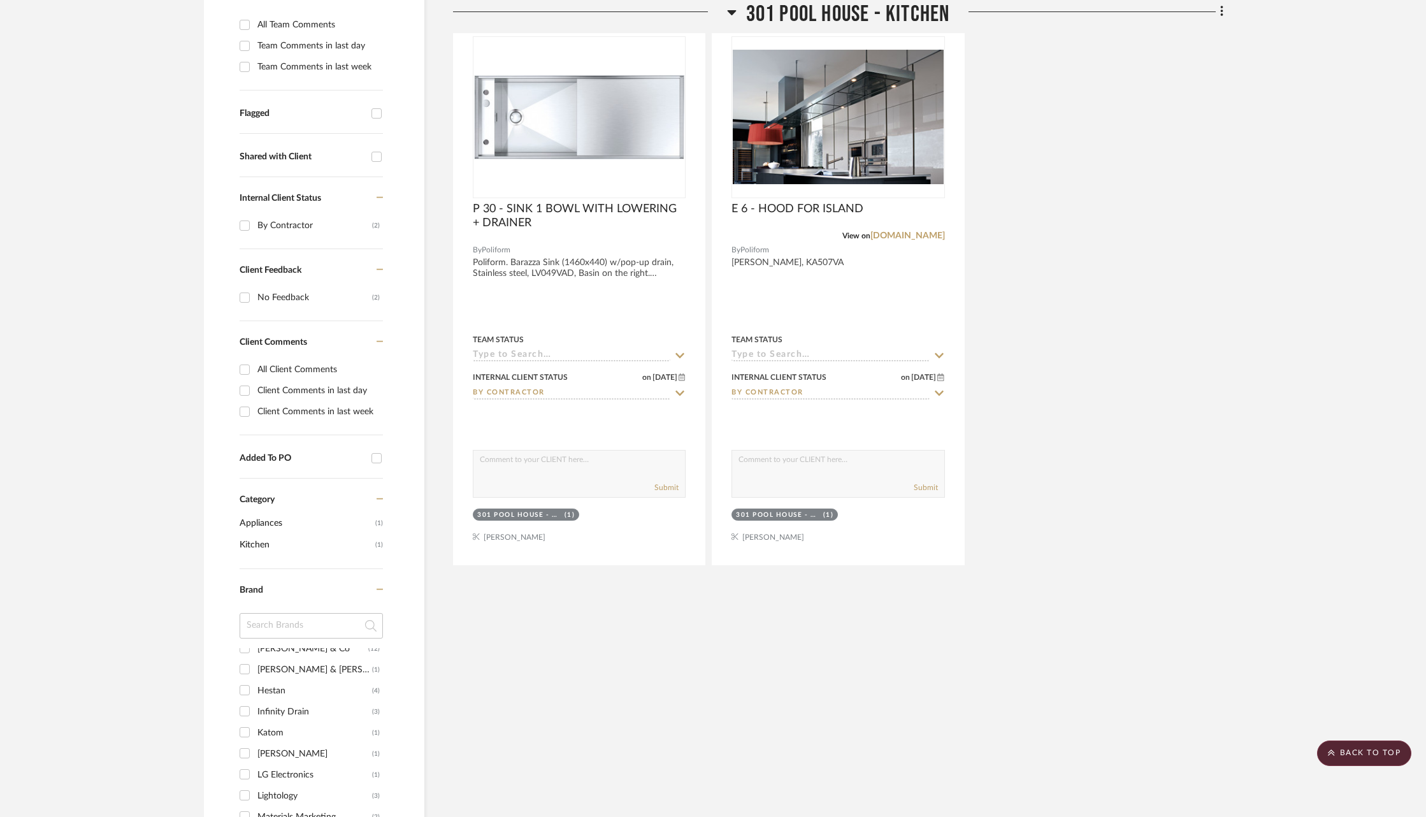
scroll to position [354, 0]
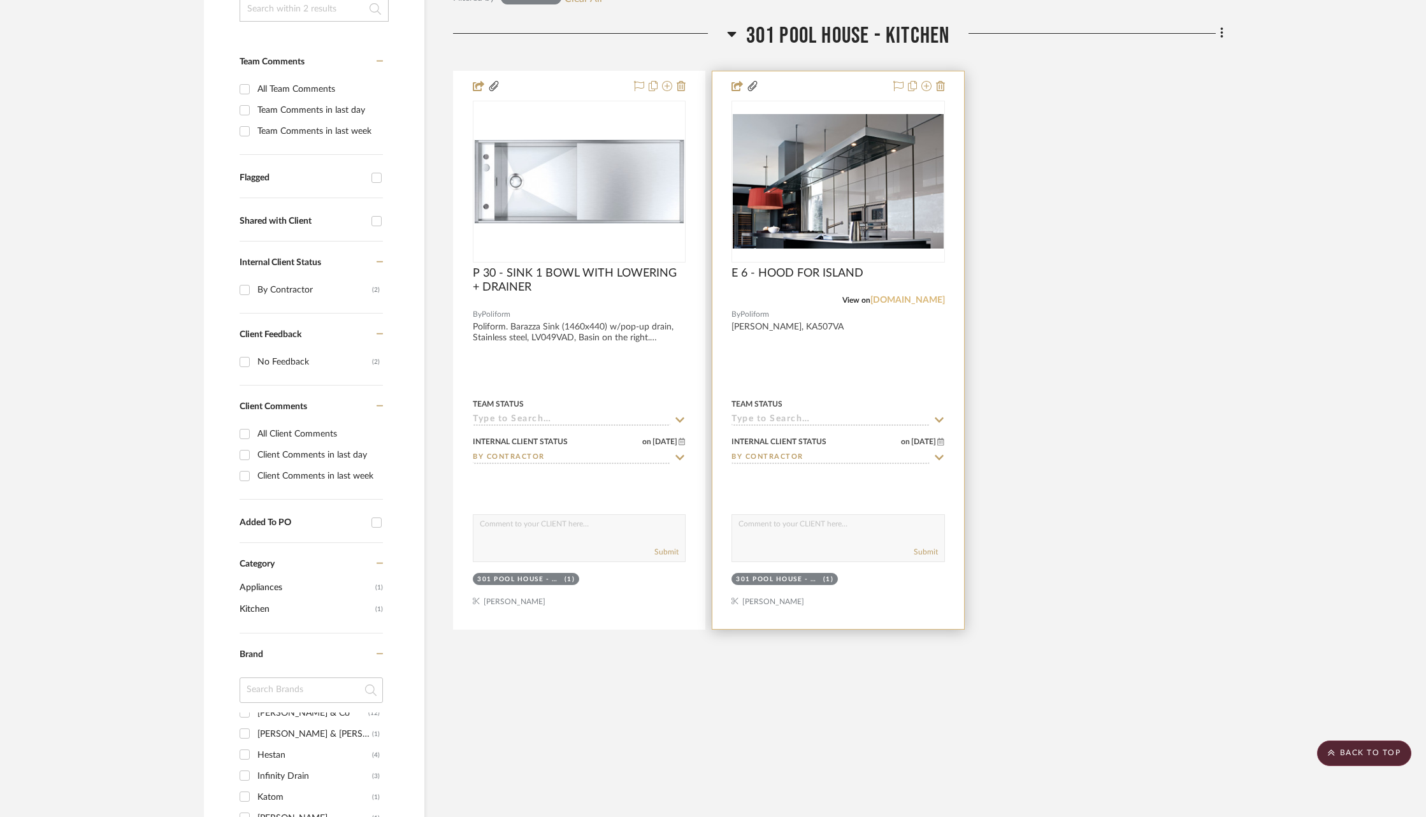
click at [926, 299] on link "poliform.it" at bounding box center [907, 300] width 75 height 9
click at [0, 0] on img at bounding box center [0, 0] width 0 height 0
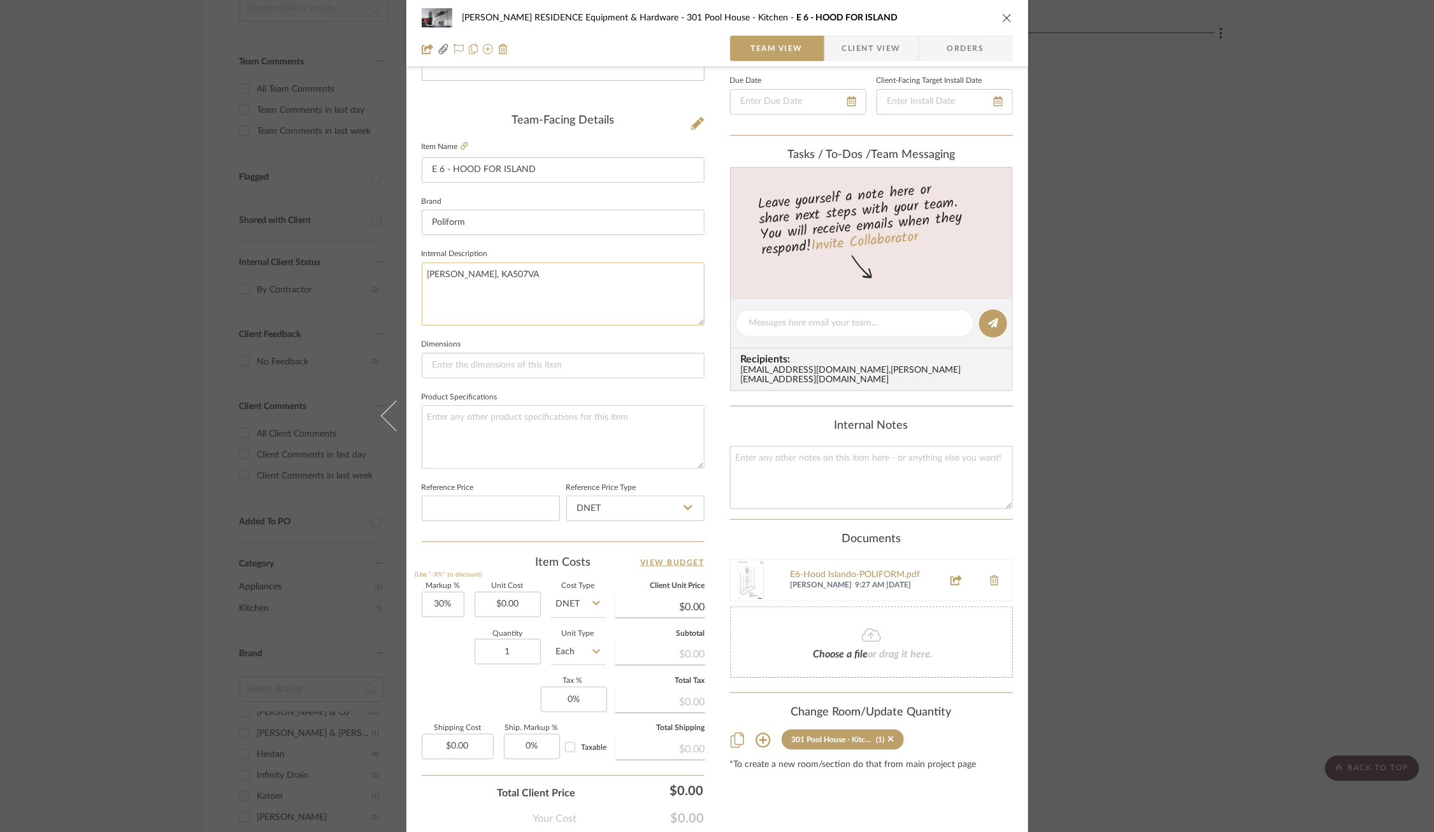
scroll to position [296, 0]
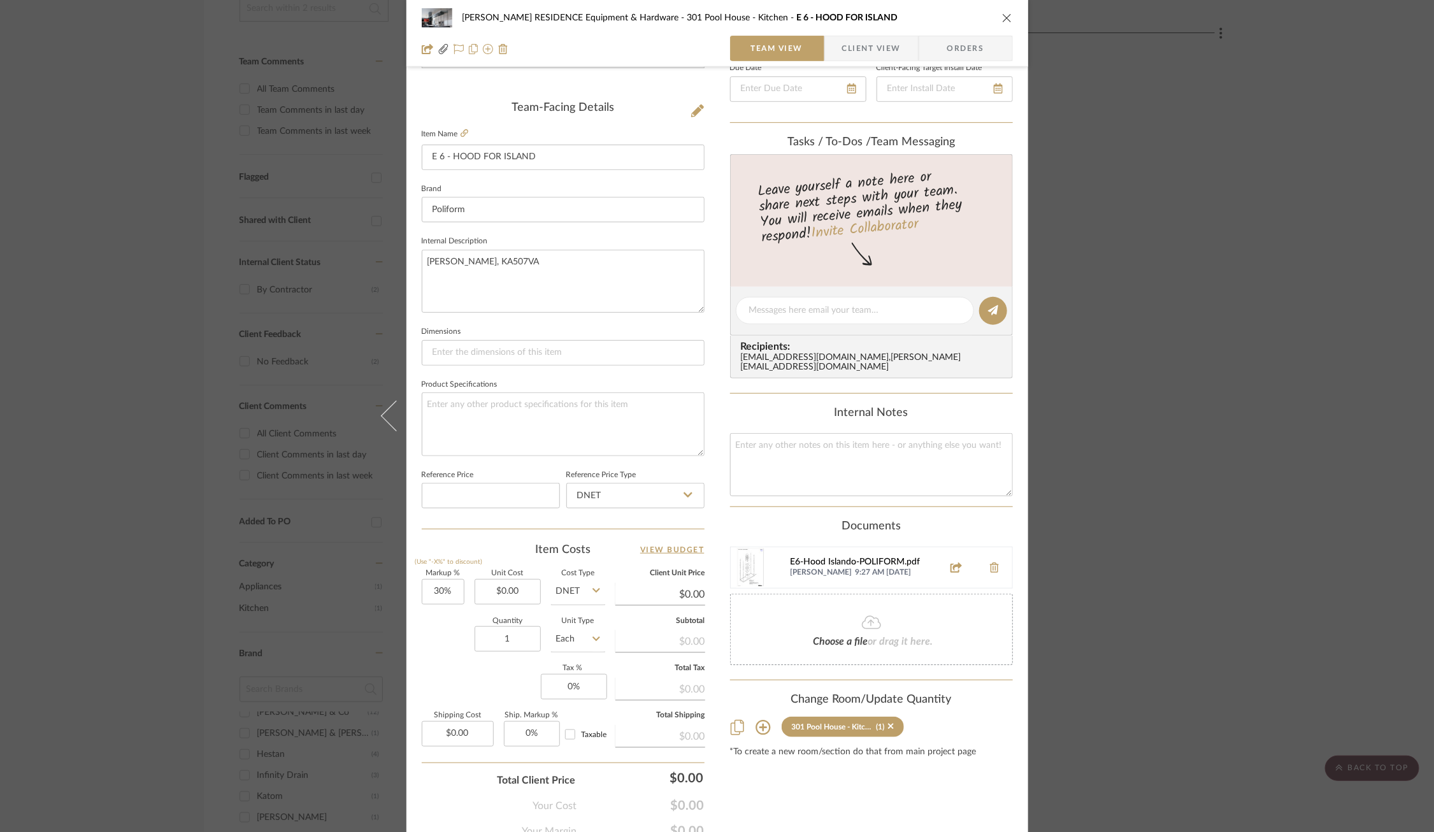
click at [827, 557] on div "E6-Hood Islando-POLIFORM.pdf" at bounding box center [863, 562] width 145 height 10
click at [463, 130] on icon at bounding box center [465, 133] width 8 height 8
